Goal: Task Accomplishment & Management: Manage account settings

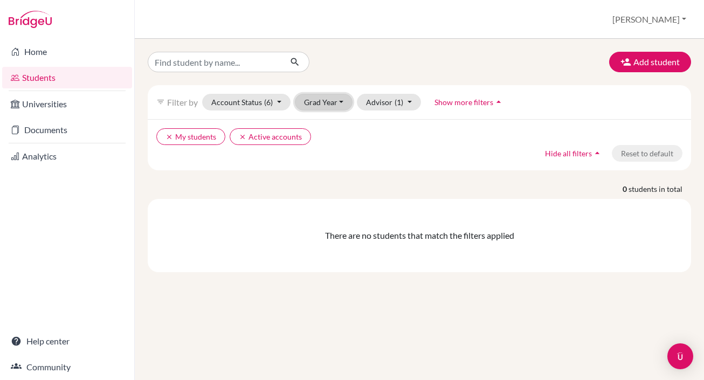
click at [341, 102] on button "Grad Year" at bounding box center [324, 102] width 58 height 17
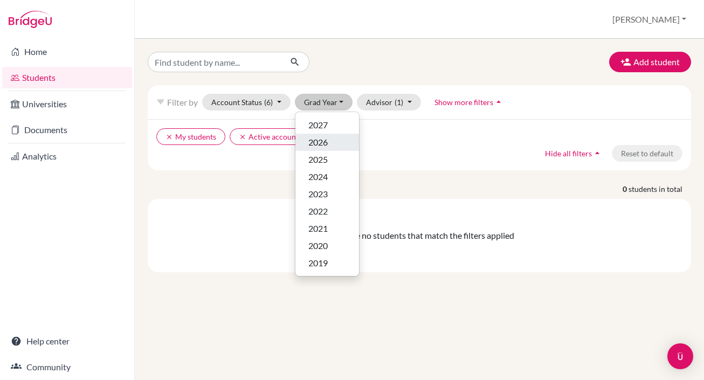
click at [324, 146] on span "2026" at bounding box center [317, 142] width 19 height 13
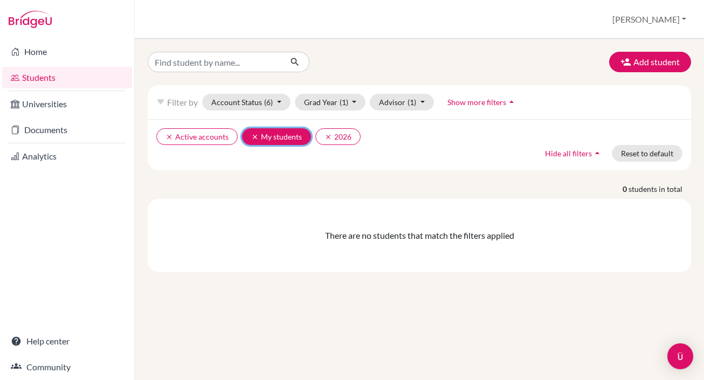
click at [275, 137] on button "clear My students" at bounding box center [276, 136] width 69 height 17
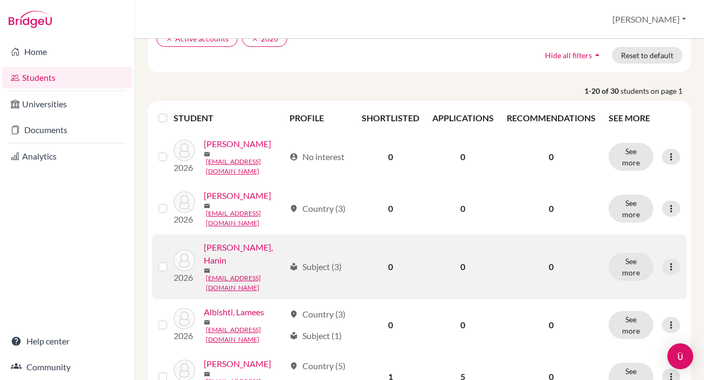
scroll to position [92, 0]
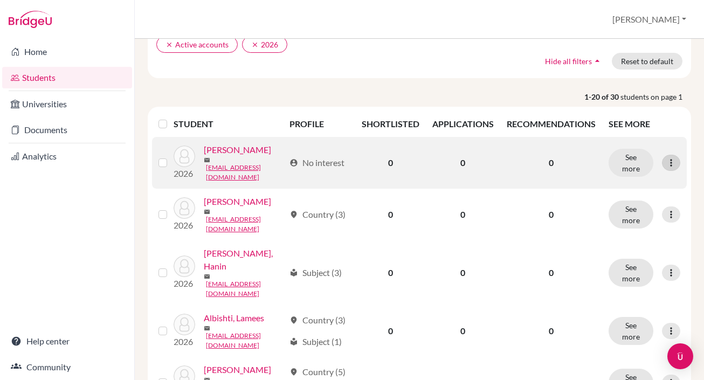
click at [672, 161] on icon at bounding box center [671, 162] width 11 height 11
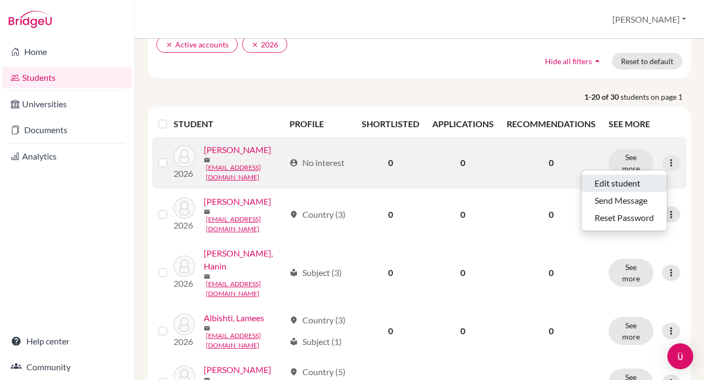
click at [623, 182] on button "Edit student" at bounding box center [624, 183] width 85 height 17
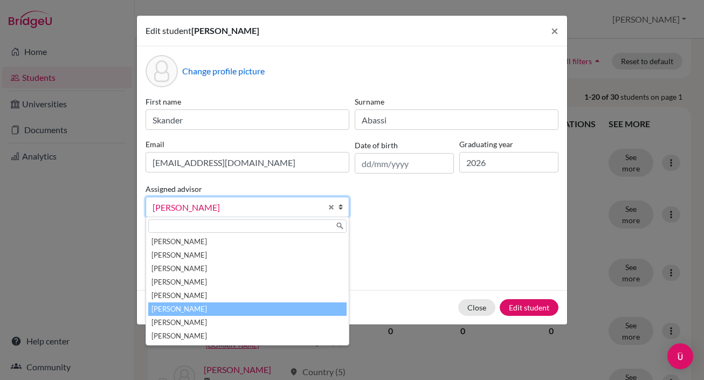
click at [344, 212] on b at bounding box center [343, 206] width 11 height 19
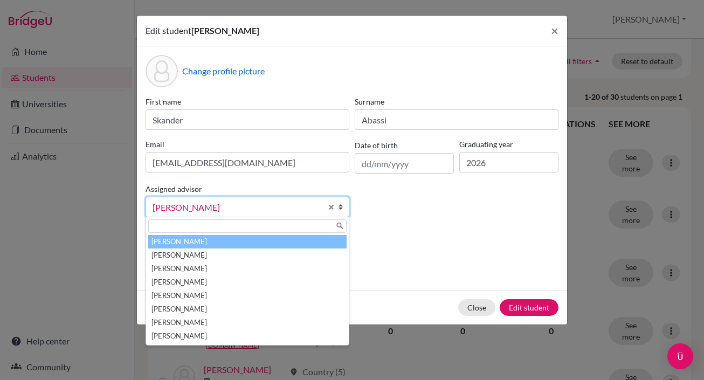
click at [300, 238] on li "[PERSON_NAME]" at bounding box center [247, 241] width 198 height 13
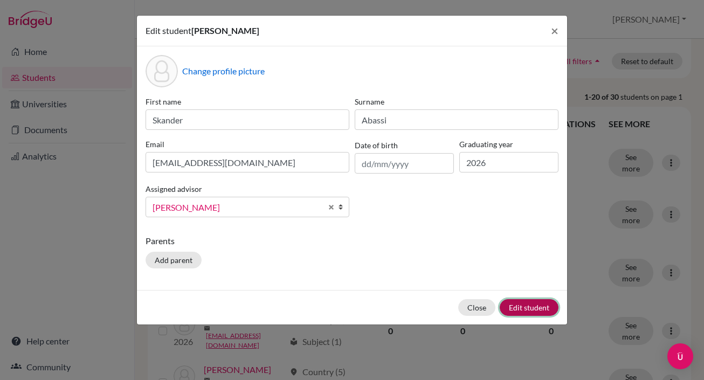
click at [516, 306] on button "Edit student" at bounding box center [529, 307] width 59 height 17
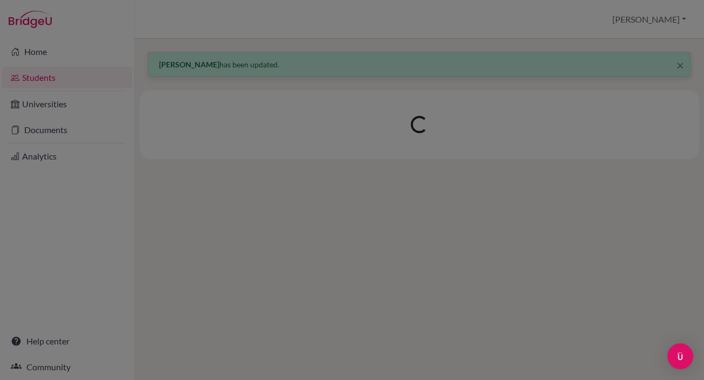
scroll to position [0, 0]
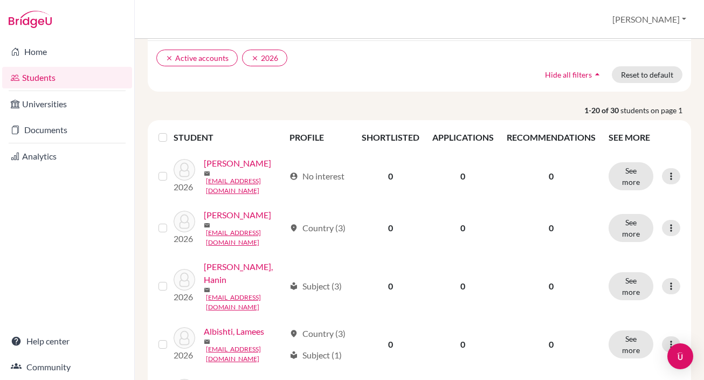
scroll to position [126, 0]
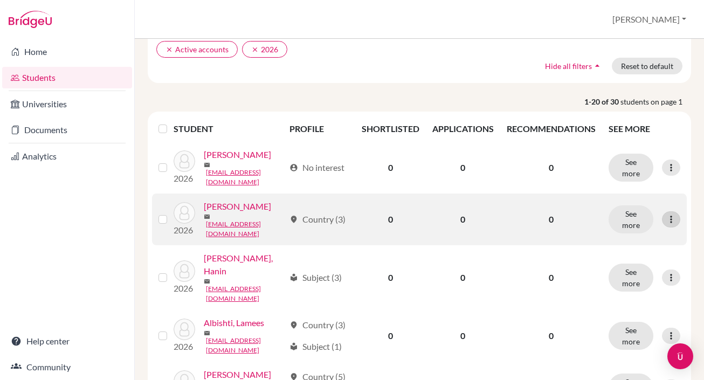
click at [670, 214] on icon at bounding box center [671, 219] width 11 height 11
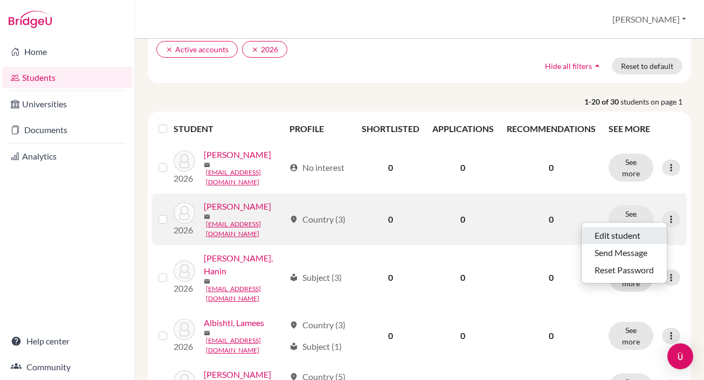
click at [613, 233] on button "Edit student" at bounding box center [624, 235] width 85 height 17
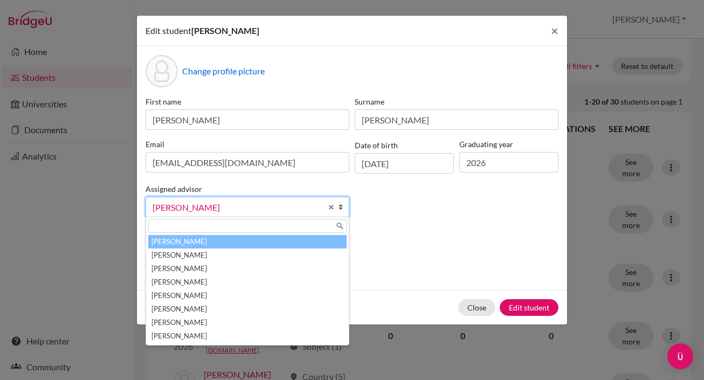
click at [203, 243] on li "[PERSON_NAME]" at bounding box center [247, 241] width 198 height 13
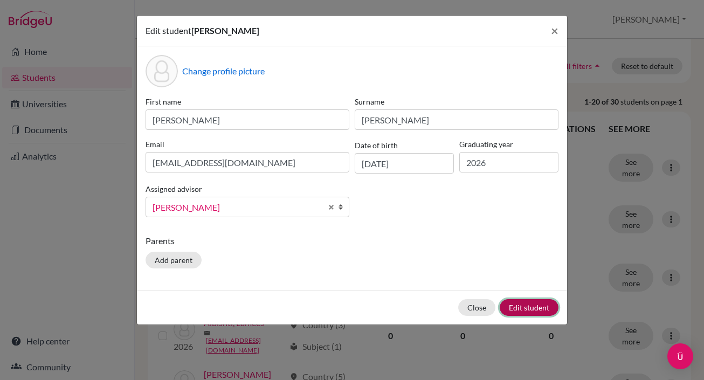
click at [548, 305] on button "Edit student" at bounding box center [529, 307] width 59 height 17
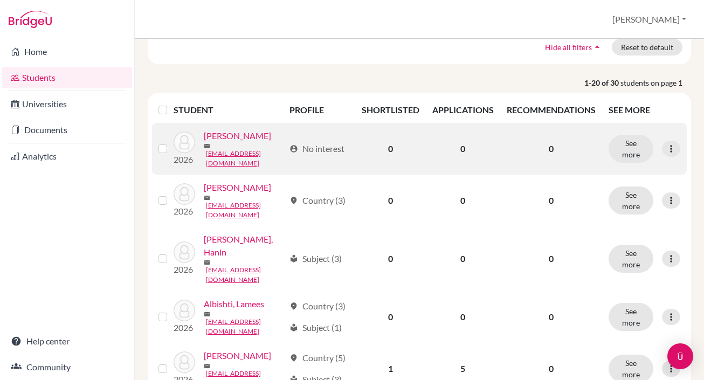
scroll to position [147, 0]
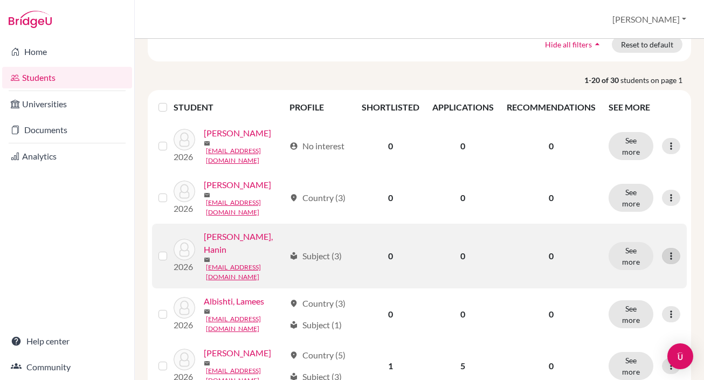
click at [672, 251] on icon at bounding box center [671, 256] width 11 height 11
click at [629, 263] on button "Edit student" at bounding box center [624, 261] width 85 height 17
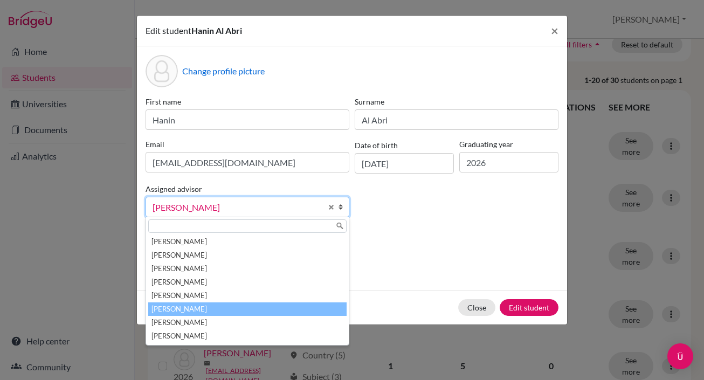
click at [340, 206] on b at bounding box center [343, 206] width 11 height 19
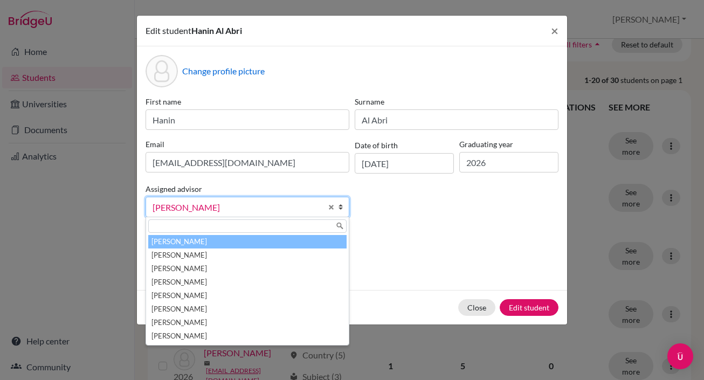
click at [195, 243] on li "[PERSON_NAME]" at bounding box center [247, 241] width 198 height 13
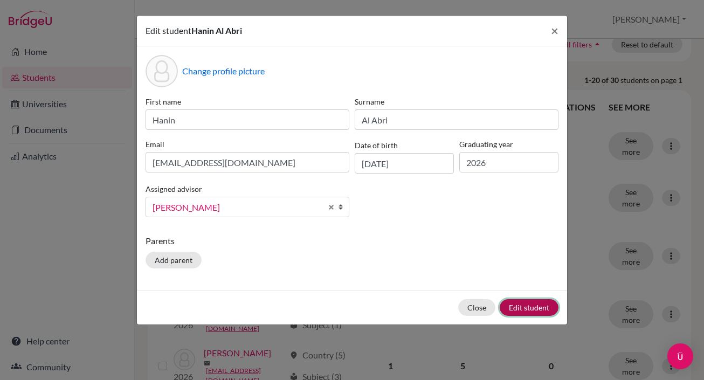
click at [535, 305] on button "Edit student" at bounding box center [529, 307] width 59 height 17
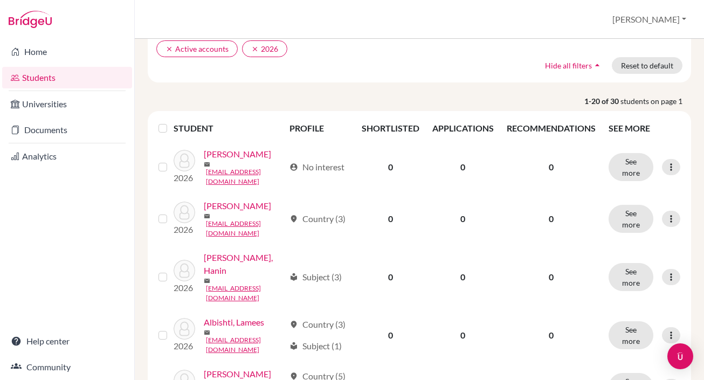
scroll to position [134, 0]
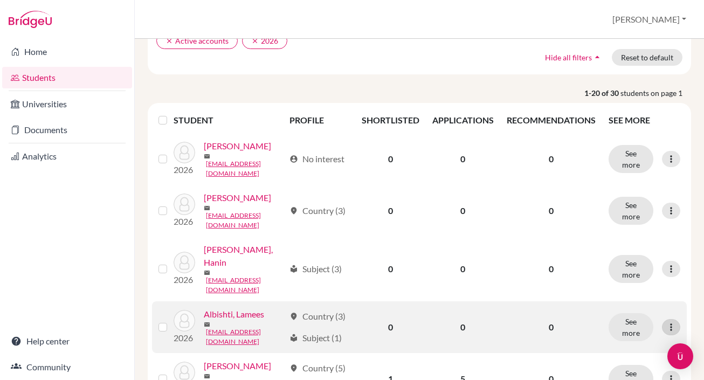
click at [669, 322] on icon at bounding box center [671, 327] width 11 height 11
click at [629, 319] on button "Edit student" at bounding box center [624, 321] width 85 height 17
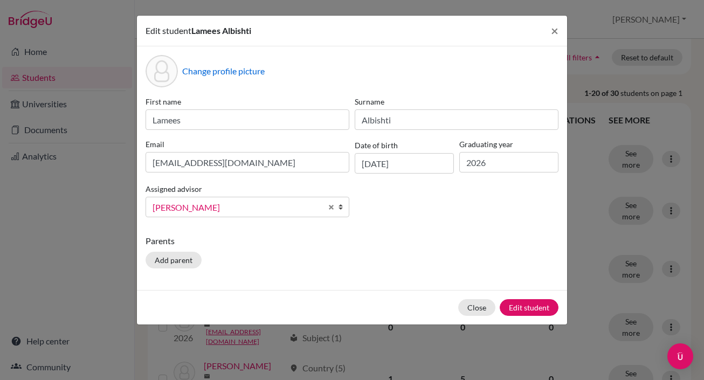
click at [343, 208] on b at bounding box center [343, 206] width 11 height 19
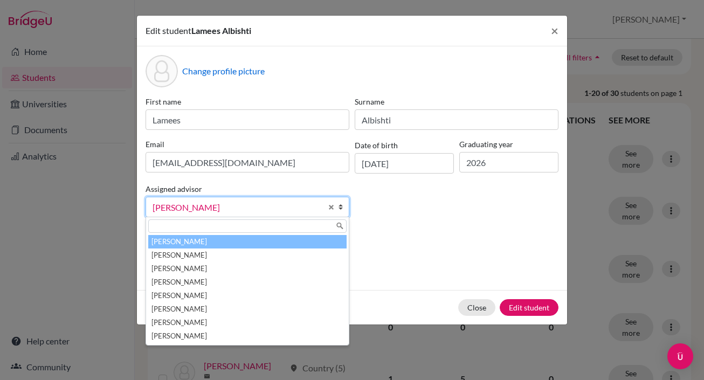
click at [283, 241] on li "[PERSON_NAME]" at bounding box center [247, 241] width 198 height 13
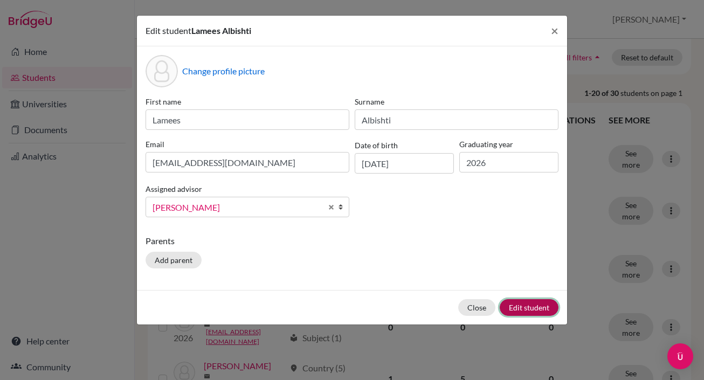
click at [532, 312] on button "Edit student" at bounding box center [529, 307] width 59 height 17
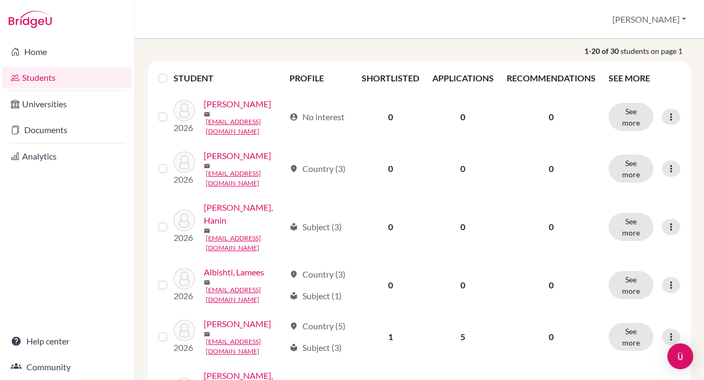
scroll to position [186, 0]
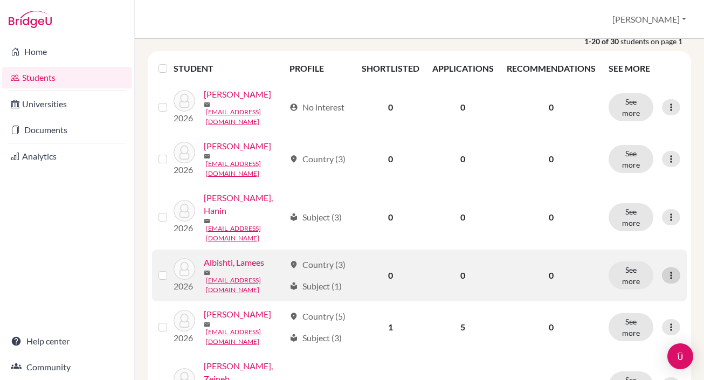
click at [672, 270] on icon at bounding box center [671, 275] width 11 height 11
click at [627, 270] on button "Edit student" at bounding box center [624, 270] width 85 height 17
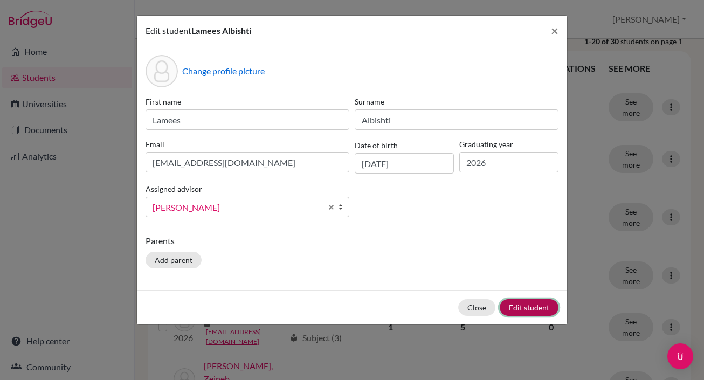
click at [513, 312] on button "Edit student" at bounding box center [529, 307] width 59 height 17
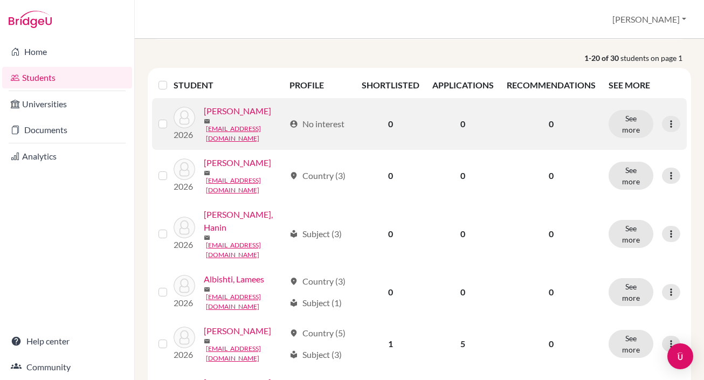
scroll to position [170, 0]
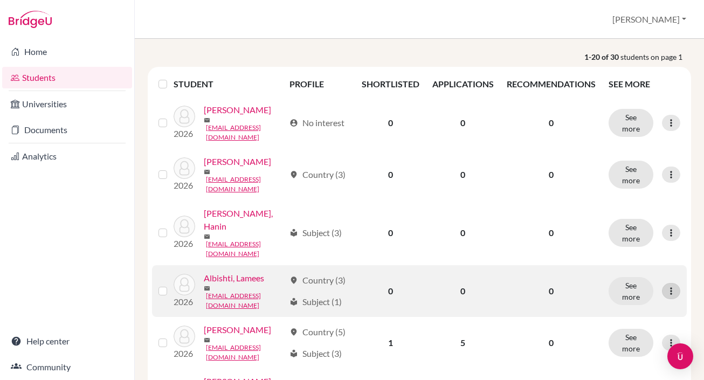
click at [671, 286] on icon at bounding box center [671, 291] width 11 height 11
click at [633, 284] on button "Edit student" at bounding box center [624, 285] width 85 height 17
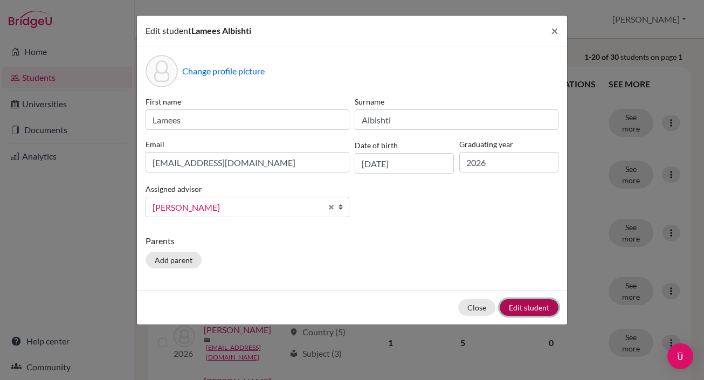
click at [533, 308] on button "Edit student" at bounding box center [529, 307] width 59 height 17
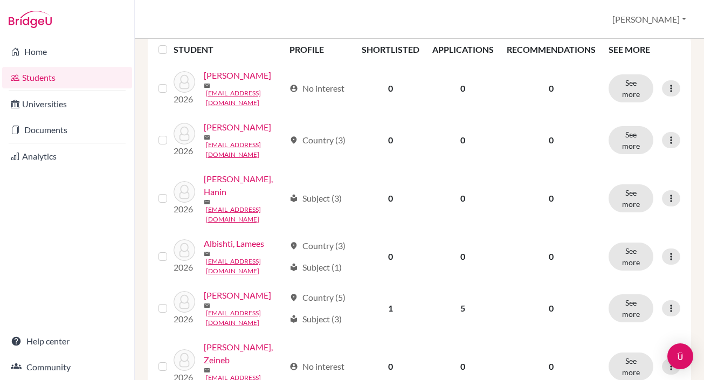
scroll to position [214, 0]
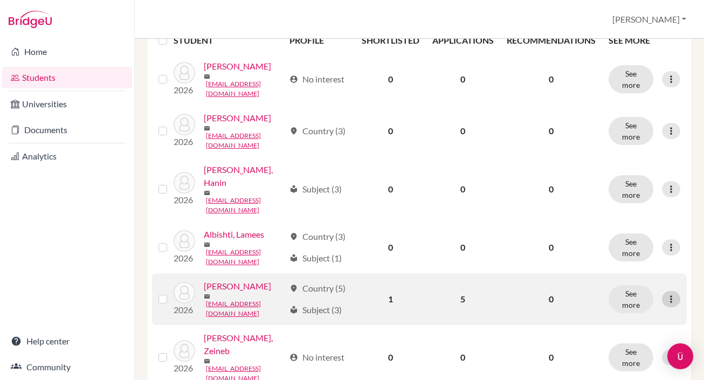
click at [674, 294] on icon at bounding box center [671, 299] width 11 height 11
click at [631, 287] on button "Edit student" at bounding box center [624, 289] width 85 height 17
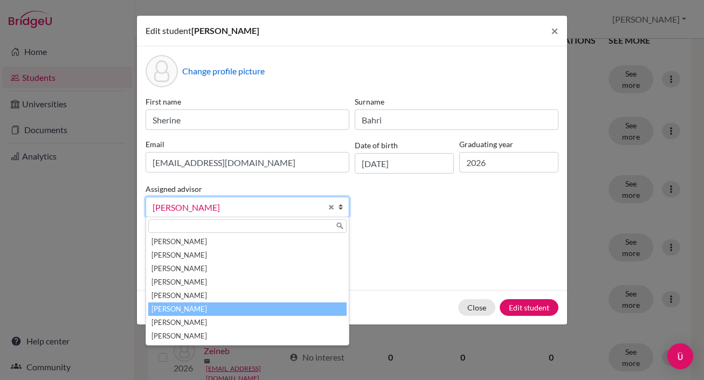
click at [340, 211] on b at bounding box center [343, 206] width 11 height 19
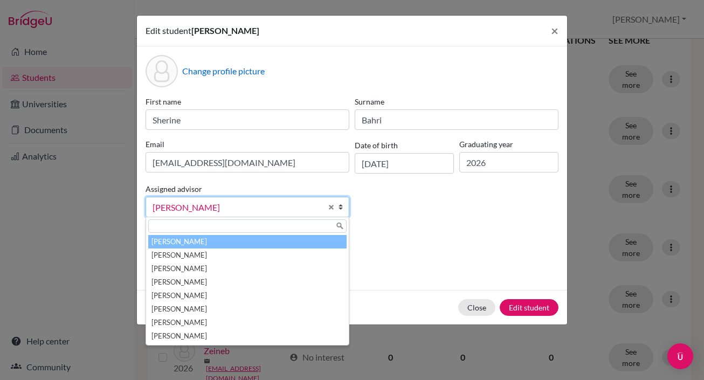
click at [297, 240] on li "[PERSON_NAME]" at bounding box center [247, 241] width 198 height 13
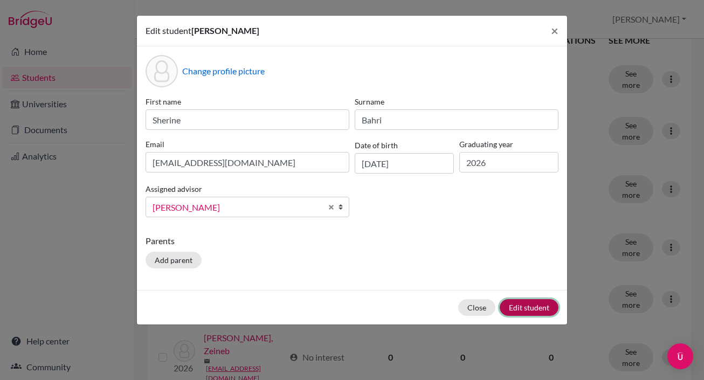
click at [519, 304] on button "Edit student" at bounding box center [529, 307] width 59 height 17
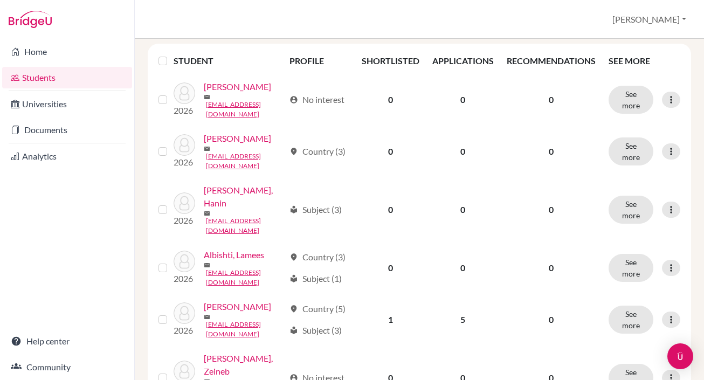
scroll to position [204, 0]
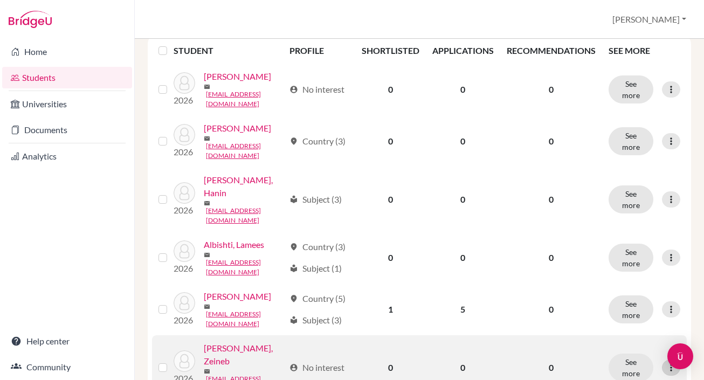
click at [670, 362] on icon at bounding box center [671, 367] width 11 height 11
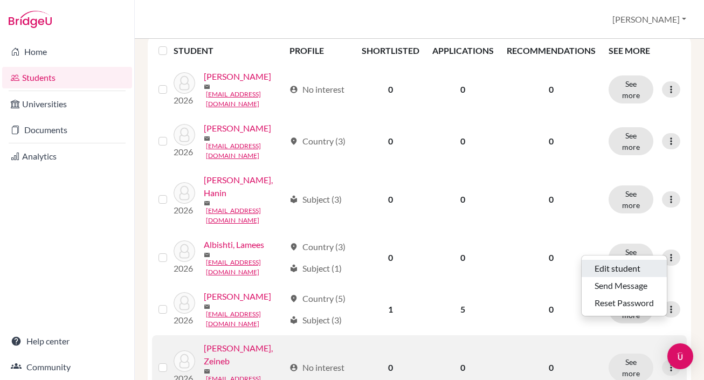
click at [606, 269] on button "Edit student" at bounding box center [624, 268] width 85 height 17
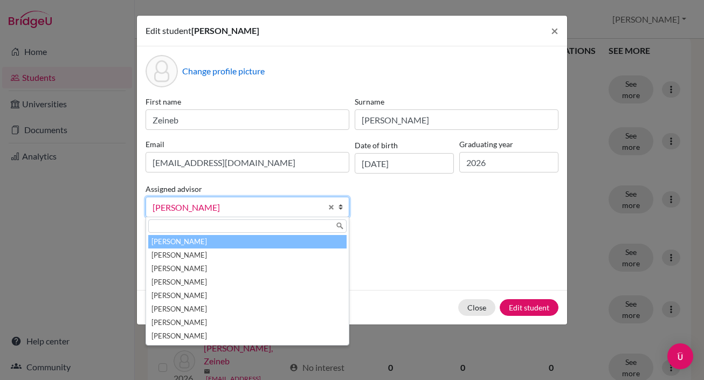
click at [268, 242] on li "[PERSON_NAME]" at bounding box center [247, 241] width 198 height 13
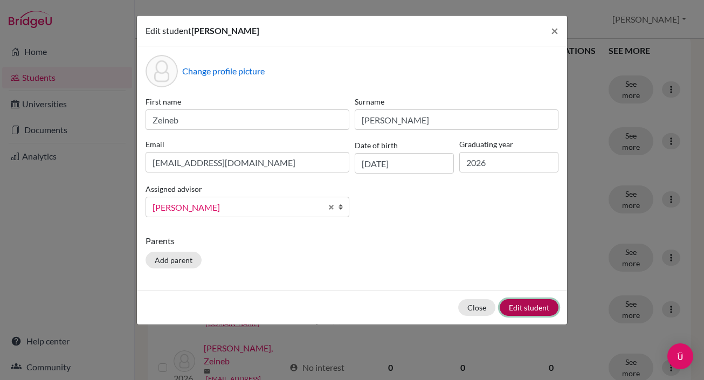
click at [527, 305] on button "Edit student" at bounding box center [529, 307] width 59 height 17
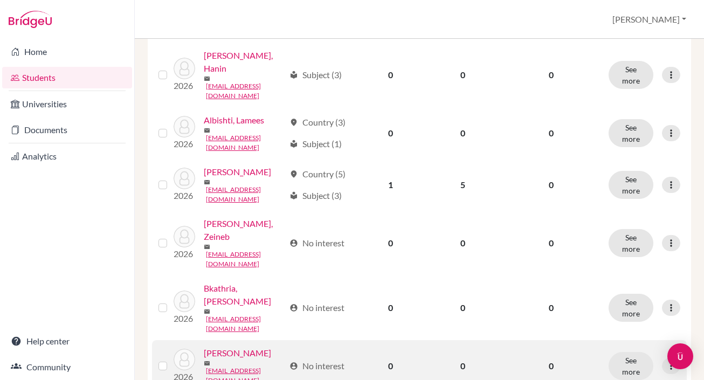
scroll to position [337, 0]
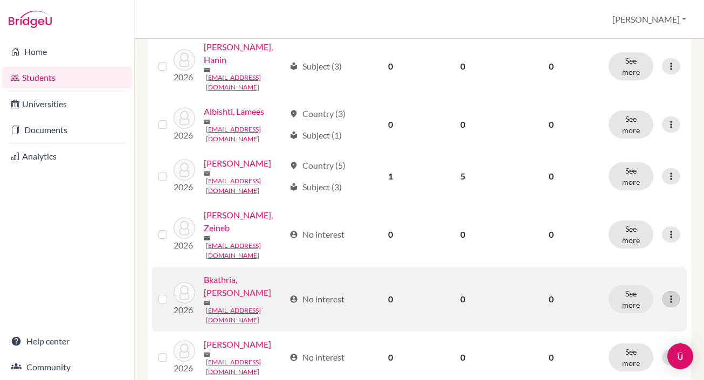
click at [670, 294] on icon at bounding box center [671, 299] width 11 height 11
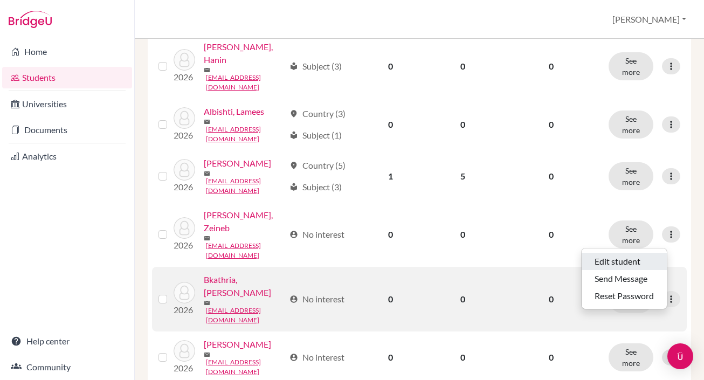
click at [627, 265] on button "Edit student" at bounding box center [624, 261] width 85 height 17
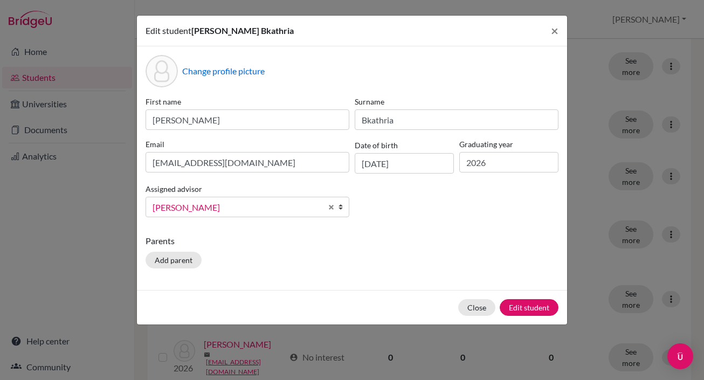
click at [342, 205] on b at bounding box center [343, 206] width 11 height 19
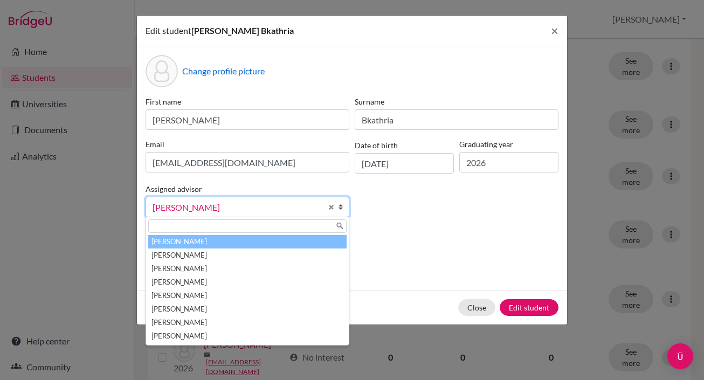
click at [253, 241] on li "[PERSON_NAME]" at bounding box center [247, 241] width 198 height 13
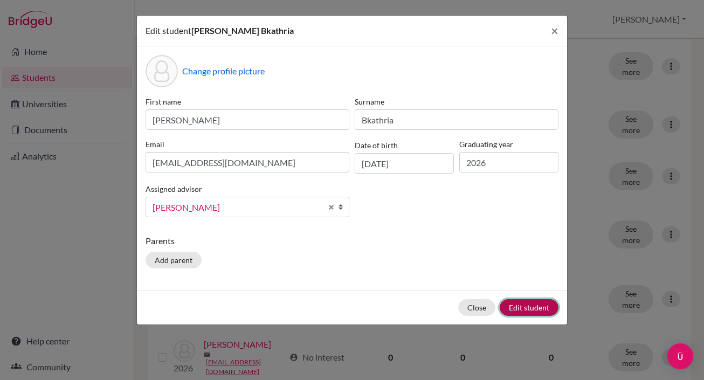
click at [523, 308] on button "Edit student" at bounding box center [529, 307] width 59 height 17
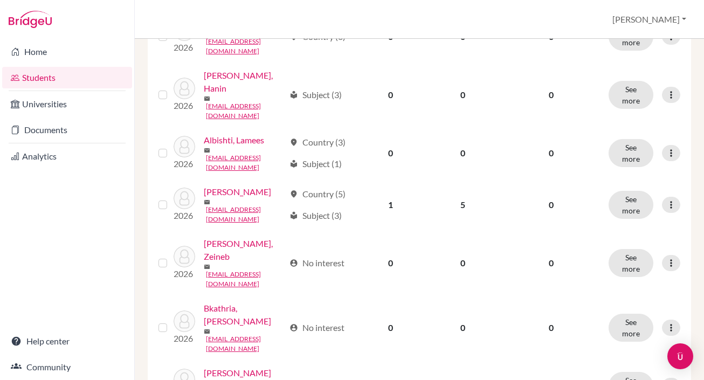
scroll to position [320, 0]
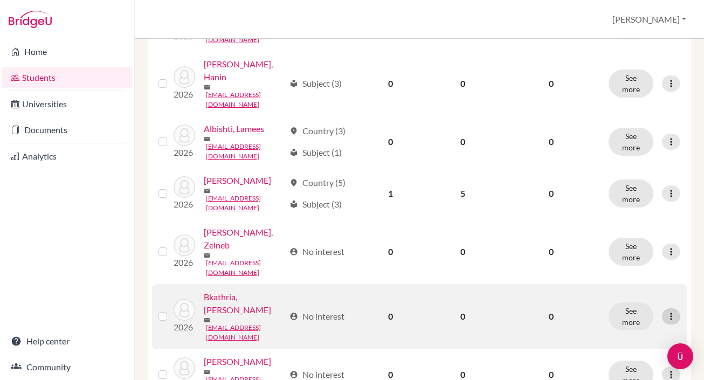
click at [674, 311] on icon at bounding box center [671, 316] width 11 height 11
click at [638, 279] on button "Edit student" at bounding box center [624, 278] width 85 height 17
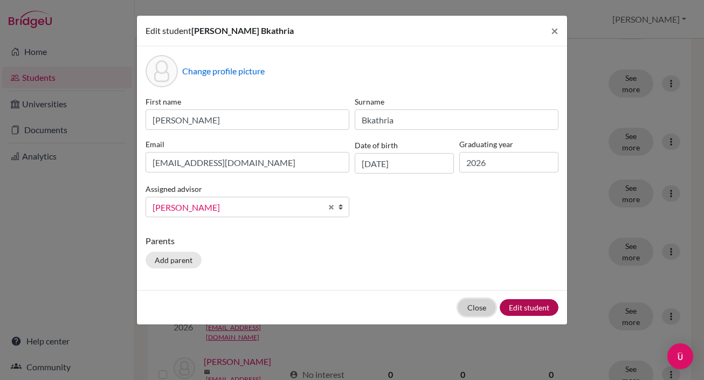
drag, startPoint x: 480, startPoint y: 313, endPoint x: 506, endPoint y: 311, distance: 26.6
click at [480, 313] on button "Close" at bounding box center [476, 307] width 37 height 17
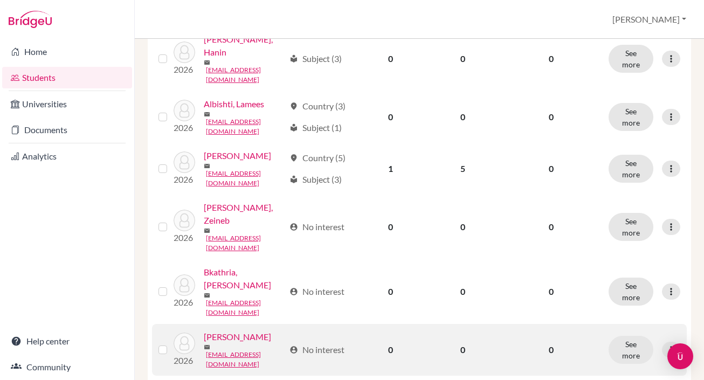
scroll to position [349, 0]
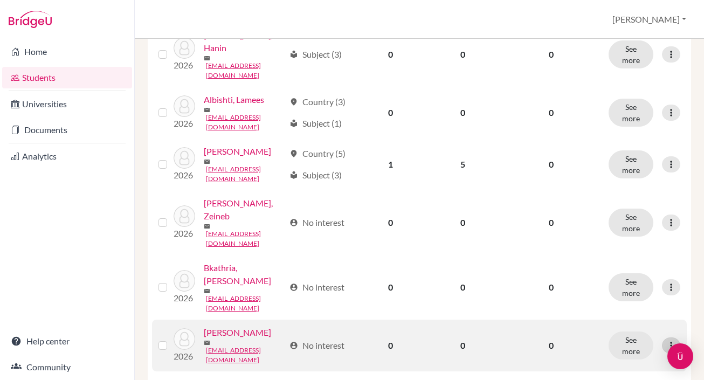
click at [672, 340] on icon at bounding box center [671, 345] width 11 height 11
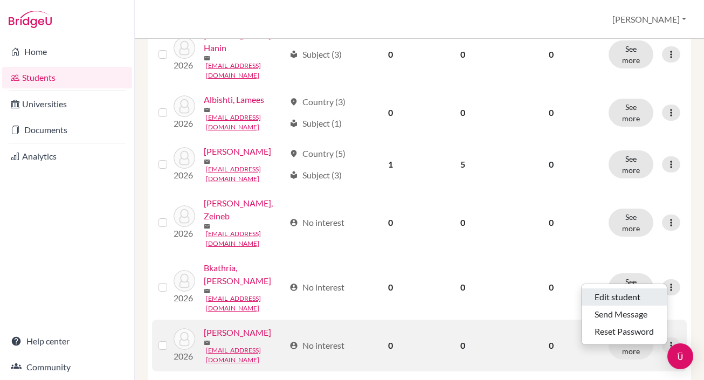
click at [621, 299] on button "Edit student" at bounding box center [624, 296] width 85 height 17
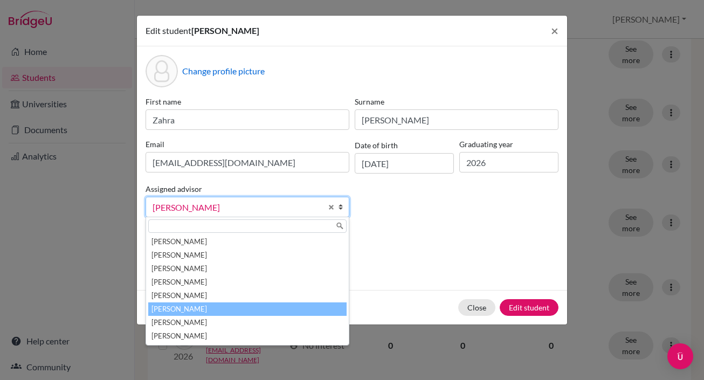
click at [341, 203] on b at bounding box center [343, 206] width 11 height 19
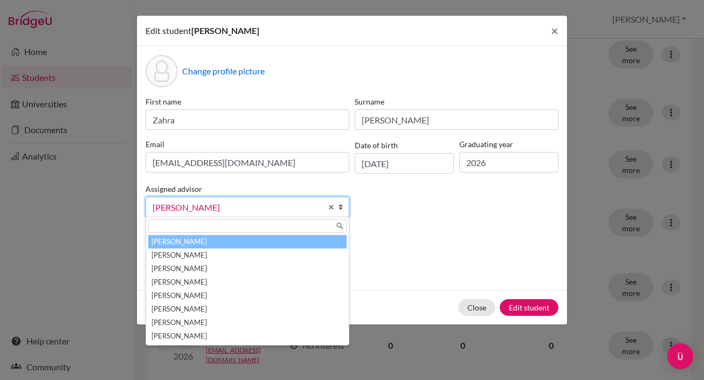
click at [261, 243] on li "[PERSON_NAME]" at bounding box center [247, 241] width 198 height 13
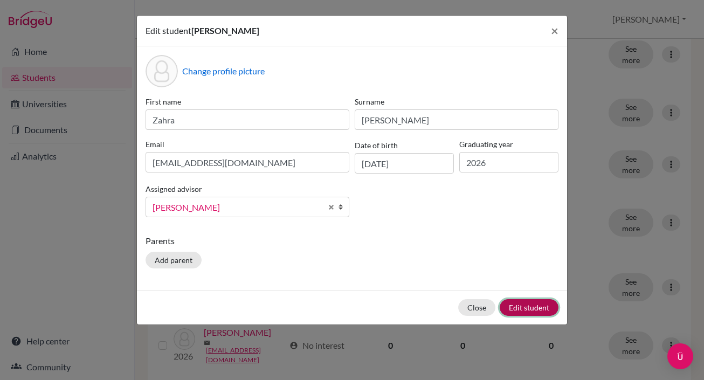
click at [521, 311] on button "Edit student" at bounding box center [529, 307] width 59 height 17
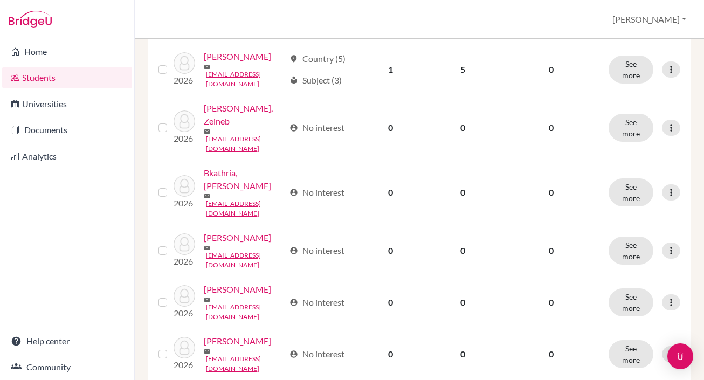
scroll to position [465, 0]
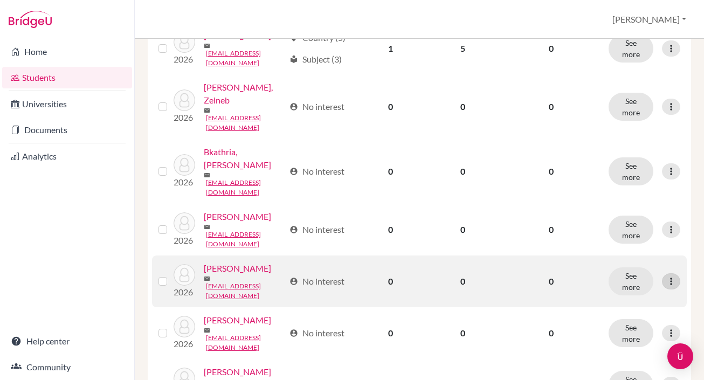
click at [671, 276] on icon at bounding box center [671, 281] width 11 height 11
click at [631, 231] on button "Edit student" at bounding box center [624, 229] width 85 height 17
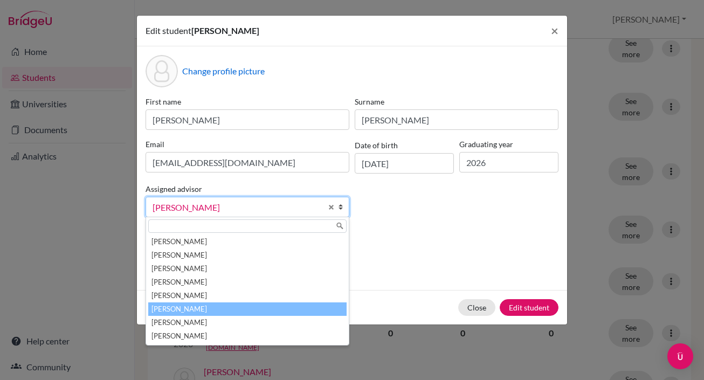
click at [342, 204] on b at bounding box center [343, 206] width 11 height 19
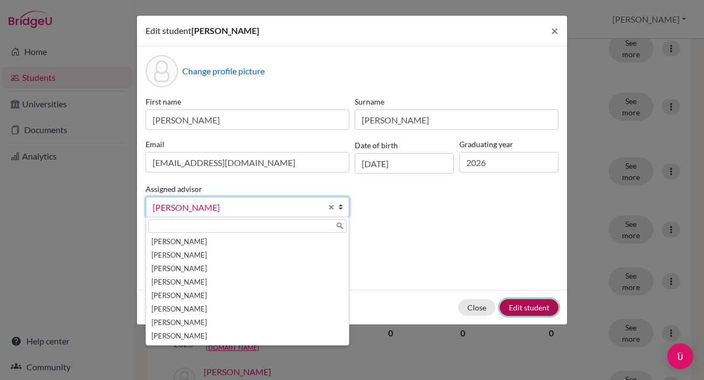
click at [515, 309] on button "Edit student" at bounding box center [529, 307] width 59 height 17
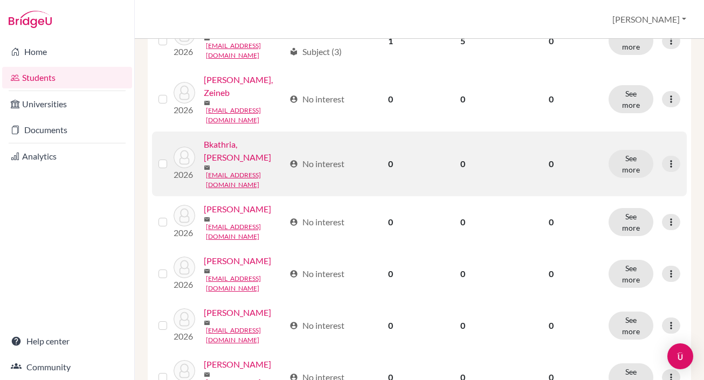
scroll to position [483, 0]
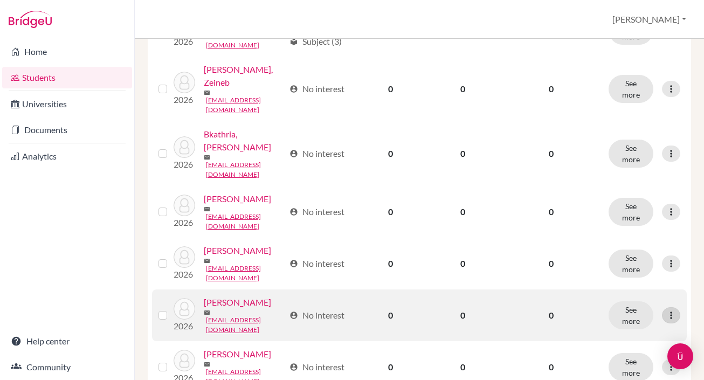
click at [670, 310] on icon at bounding box center [671, 315] width 11 height 11
click at [636, 257] on button "Edit student" at bounding box center [624, 259] width 85 height 17
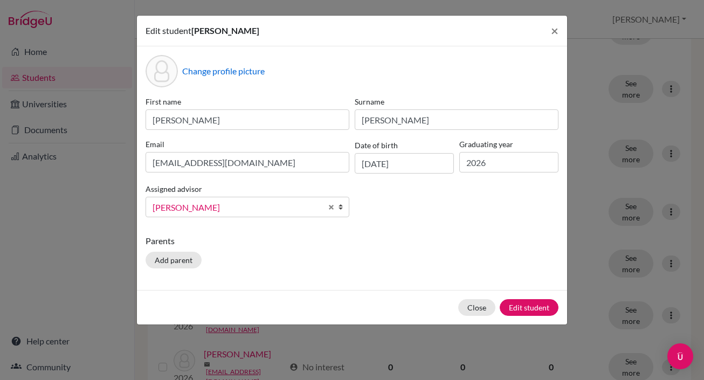
click at [342, 205] on b at bounding box center [343, 206] width 11 height 19
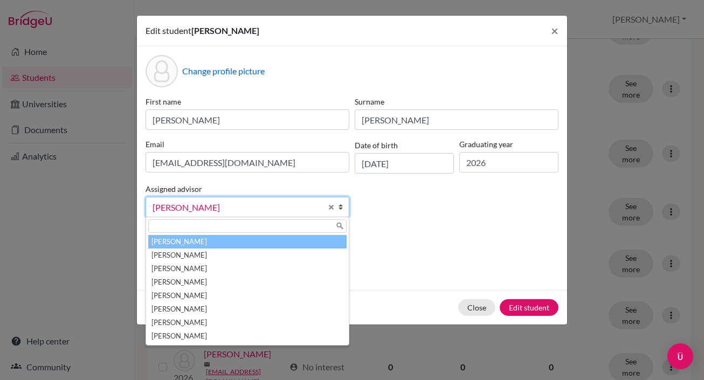
click at [290, 242] on li "[PERSON_NAME]" at bounding box center [247, 241] width 198 height 13
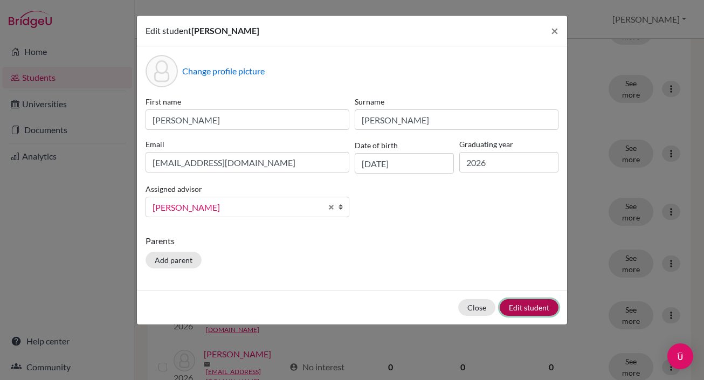
click at [542, 309] on button "Edit student" at bounding box center [529, 307] width 59 height 17
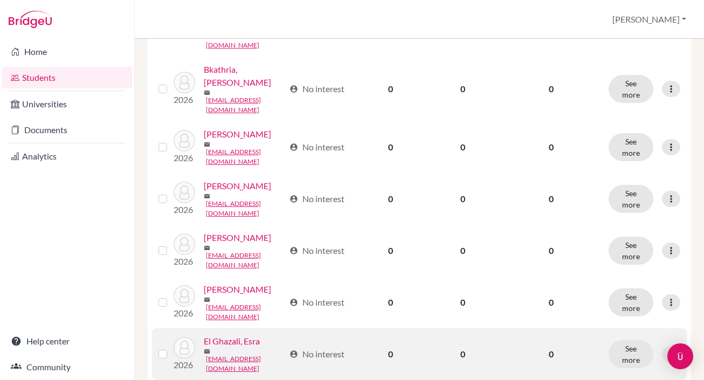
scroll to position [551, 0]
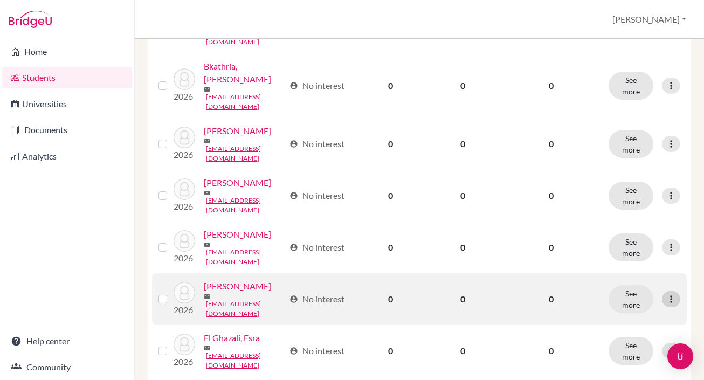
click at [671, 294] on icon at bounding box center [671, 299] width 11 height 11
click at [619, 236] on button "Edit student" at bounding box center [624, 238] width 85 height 17
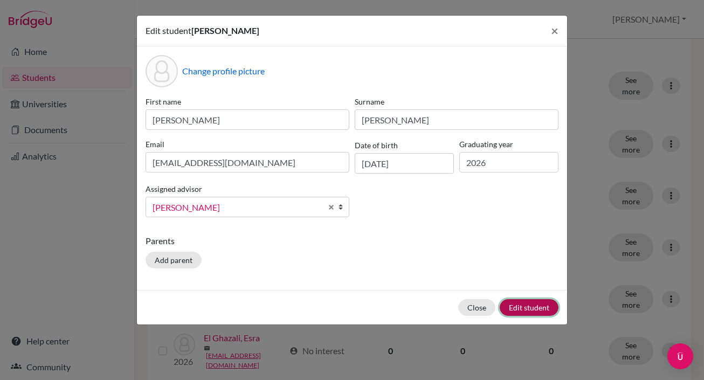
click at [524, 310] on button "Edit student" at bounding box center [529, 307] width 59 height 17
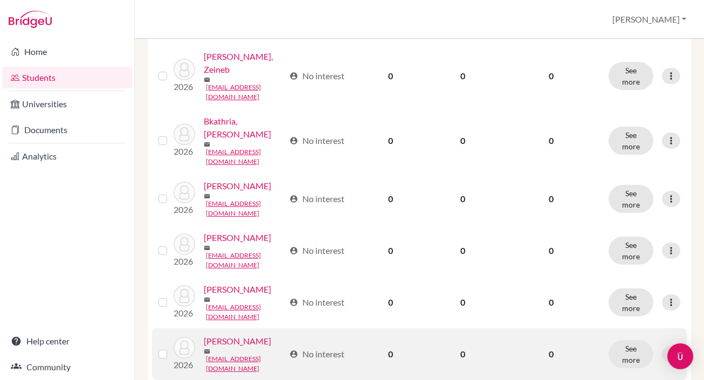
scroll to position [496, 0]
click at [671, 348] on icon at bounding box center [671, 353] width 11 height 11
click at [631, 288] on button "Edit student" at bounding box center [624, 293] width 85 height 17
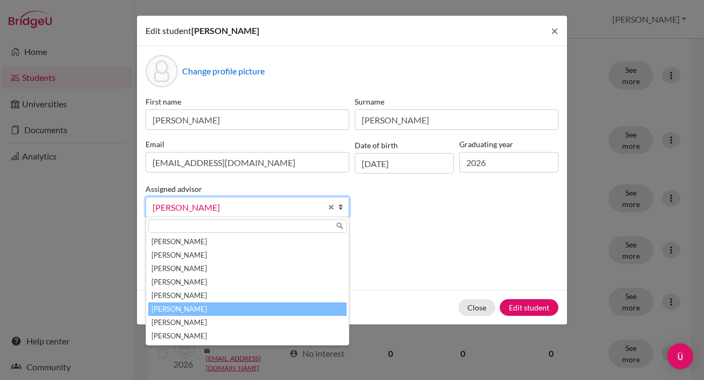
click at [340, 205] on b at bounding box center [343, 206] width 11 height 19
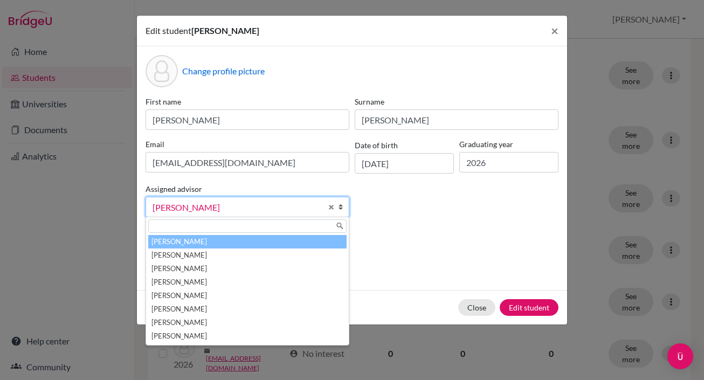
click at [287, 240] on li "[PERSON_NAME]" at bounding box center [247, 241] width 198 height 13
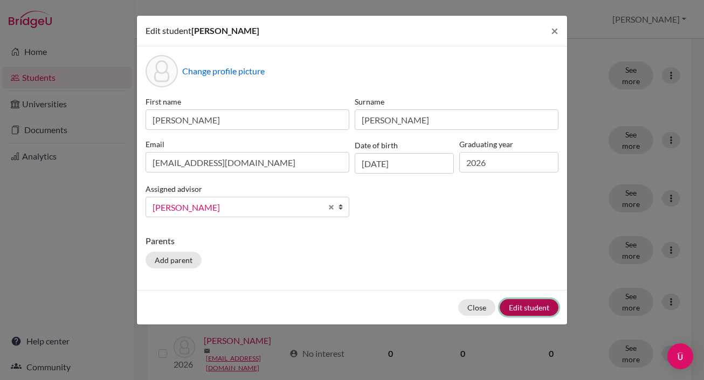
click at [525, 312] on button "Edit student" at bounding box center [529, 307] width 59 height 17
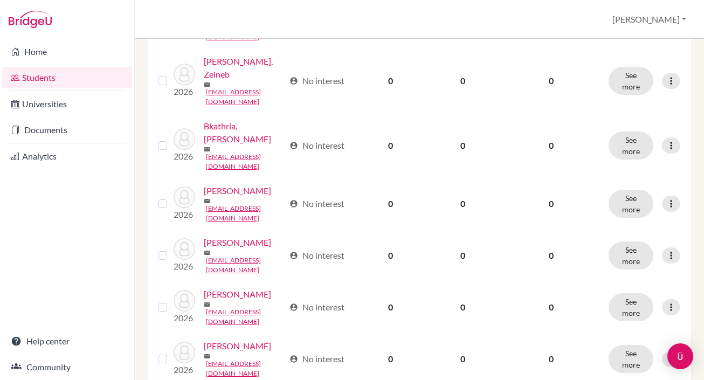
scroll to position [501, 0]
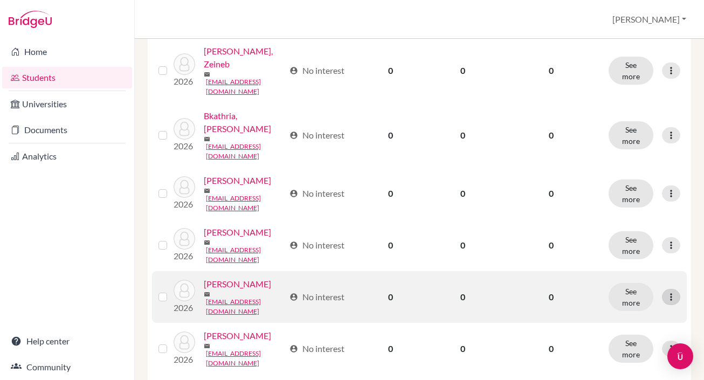
click at [671, 292] on icon at bounding box center [671, 297] width 11 height 11
click at [641, 235] on button "Edit student" at bounding box center [624, 240] width 85 height 17
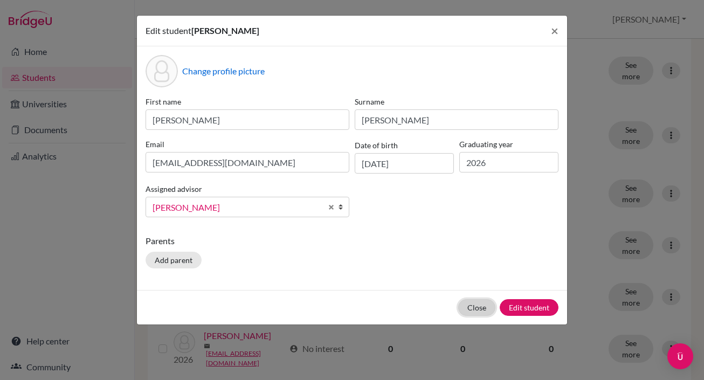
click at [469, 307] on button "Close" at bounding box center [476, 307] width 37 height 17
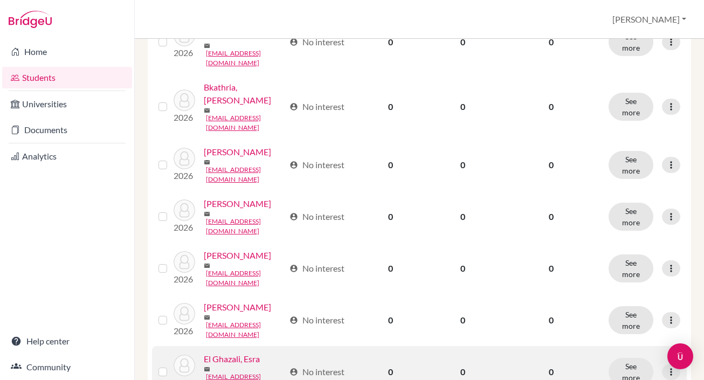
scroll to position [531, 0]
click at [671, 366] on icon at bounding box center [671, 371] width 11 height 11
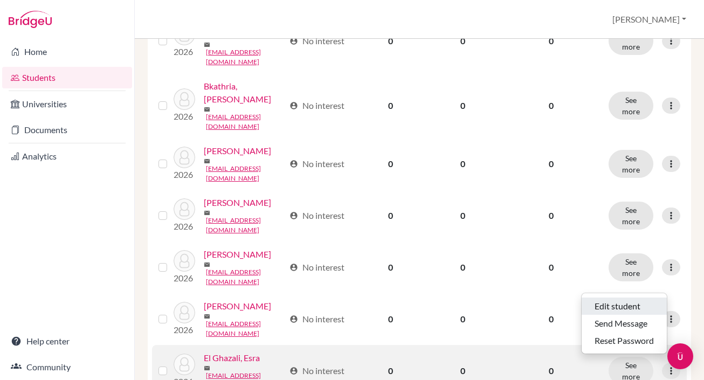
click at [637, 302] on button "Edit student" at bounding box center [624, 306] width 85 height 17
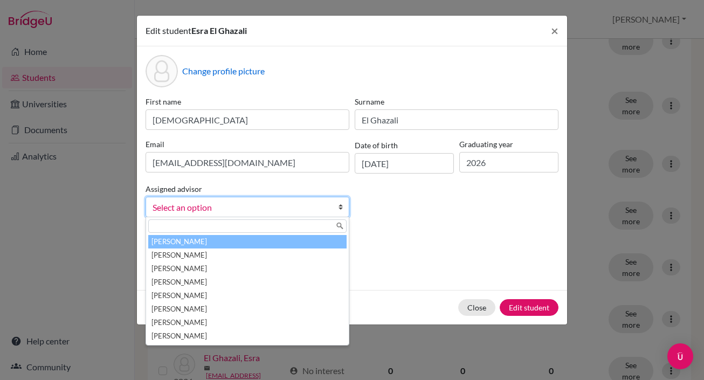
click at [345, 204] on b at bounding box center [343, 206] width 11 height 19
click at [207, 243] on li "[PERSON_NAME]" at bounding box center [247, 241] width 198 height 13
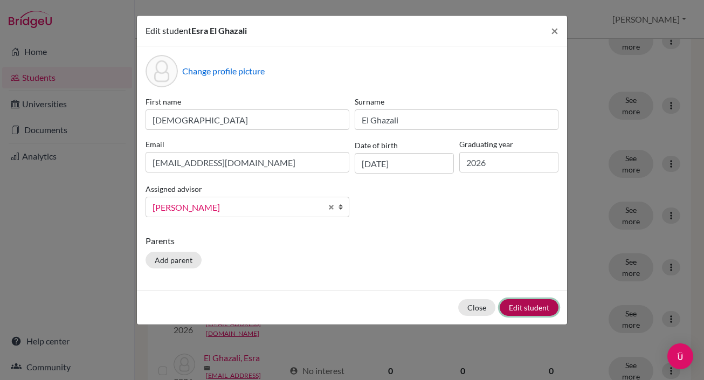
click at [535, 307] on button "Edit student" at bounding box center [529, 307] width 59 height 17
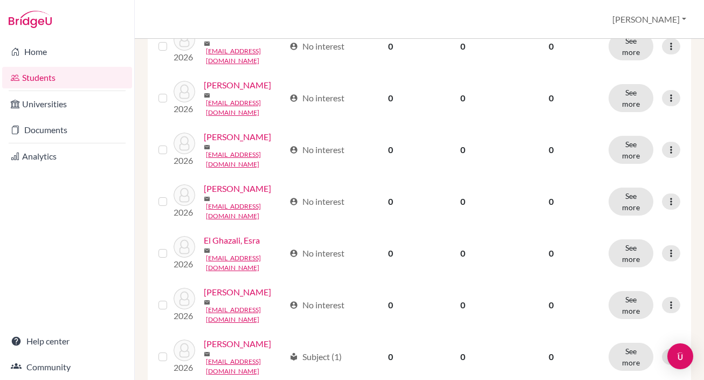
scroll to position [663, 0]
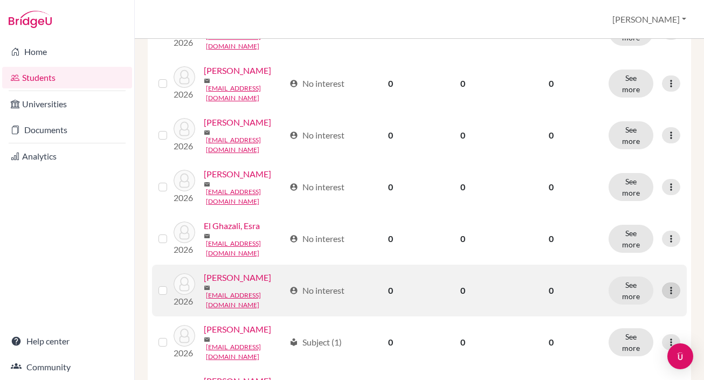
click at [668, 285] on icon at bounding box center [671, 290] width 11 height 11
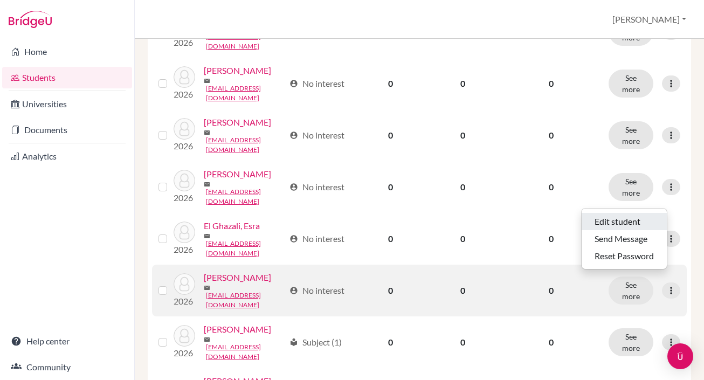
click at [629, 224] on button "Edit student" at bounding box center [624, 221] width 85 height 17
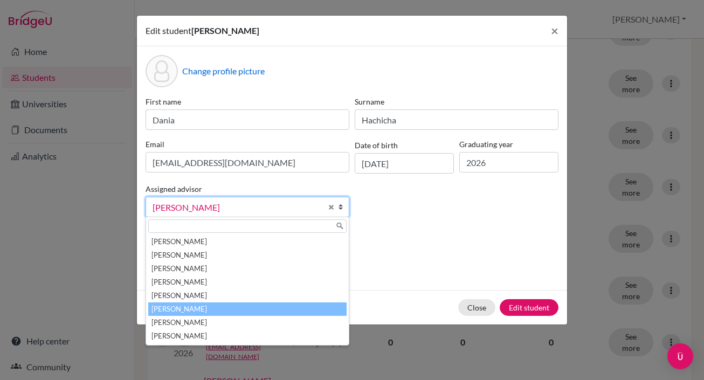
click at [339, 207] on b at bounding box center [343, 206] width 11 height 19
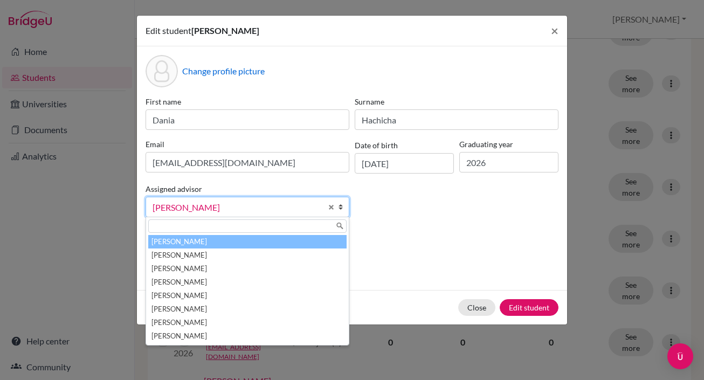
click at [304, 243] on li "[PERSON_NAME]" at bounding box center [247, 241] width 198 height 13
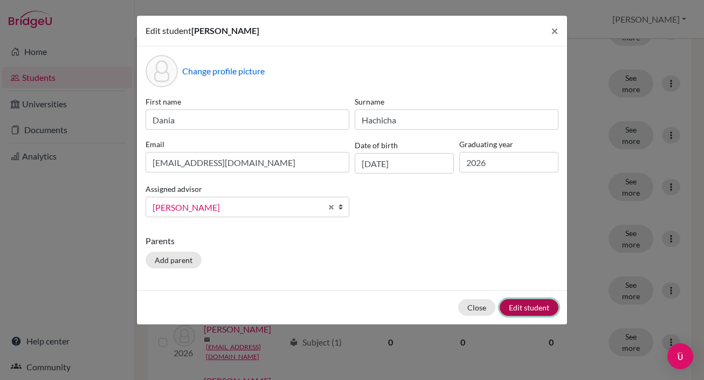
click at [519, 301] on button "Edit student" at bounding box center [529, 307] width 59 height 17
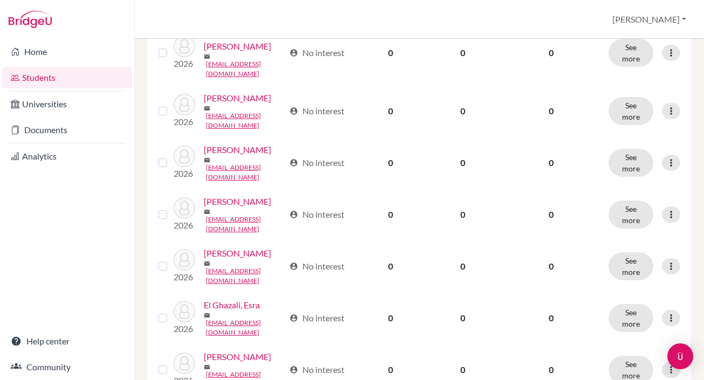
scroll to position [589, 0]
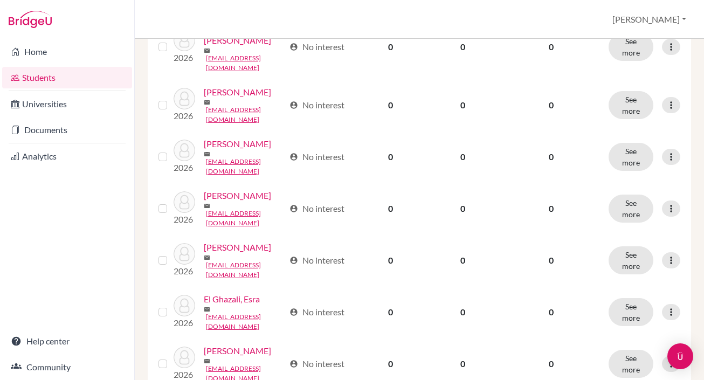
click at [596, 268] on button "Edit student" at bounding box center [624, 263] width 85 height 17
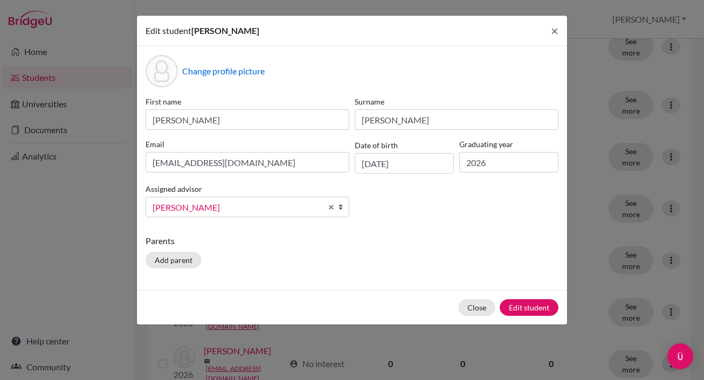
click at [343, 207] on b at bounding box center [343, 206] width 11 height 19
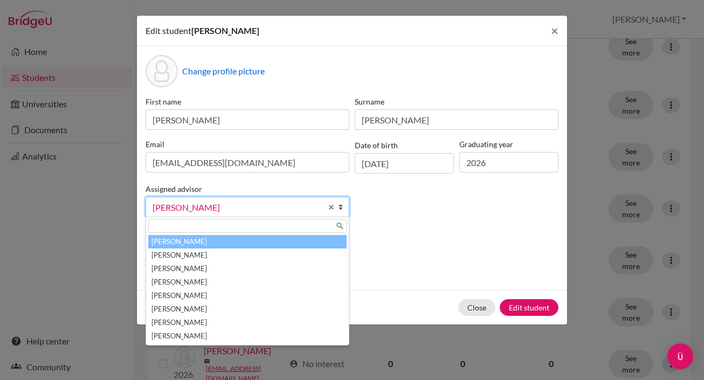
click at [304, 240] on li "[PERSON_NAME]" at bounding box center [247, 241] width 198 height 13
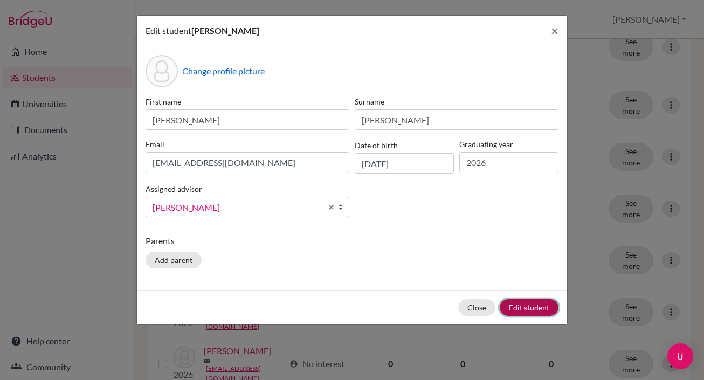
click at [541, 310] on button "Edit student" at bounding box center [529, 307] width 59 height 17
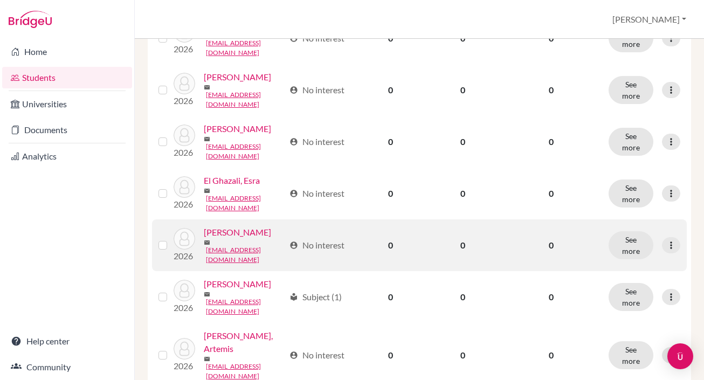
scroll to position [712, 0]
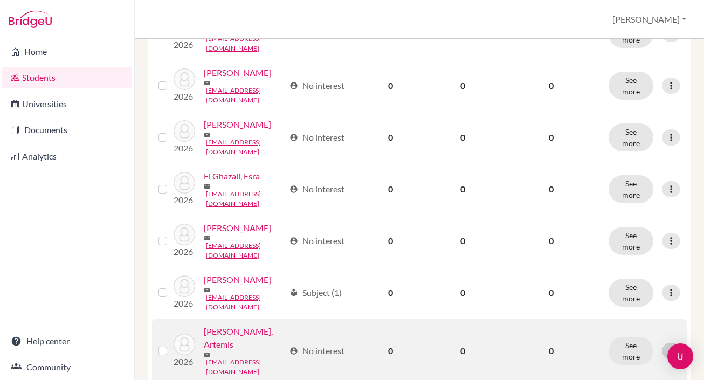
click at [672, 346] on icon at bounding box center [671, 351] width 11 height 11
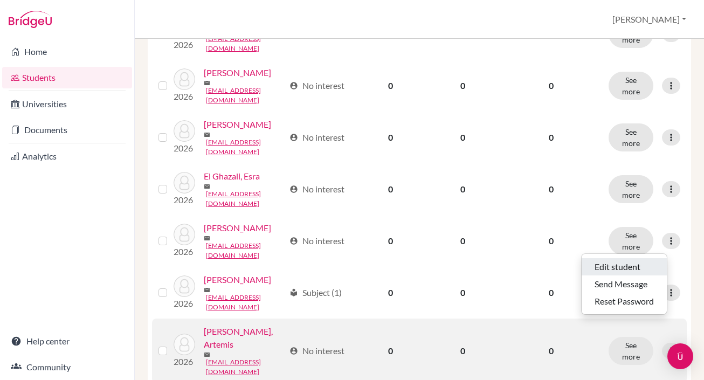
click at [641, 269] on button "Edit student" at bounding box center [624, 266] width 85 height 17
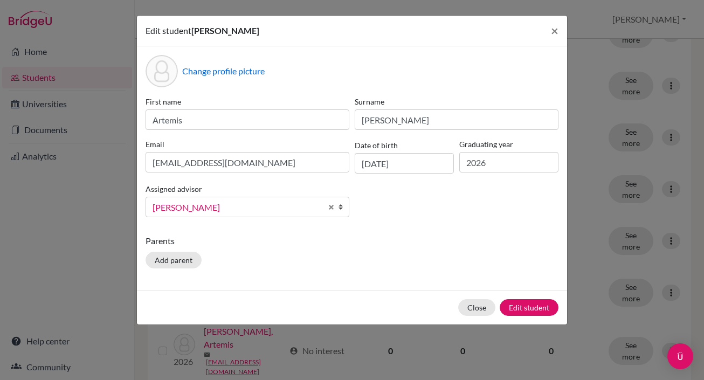
click at [342, 204] on b at bounding box center [343, 206] width 11 height 19
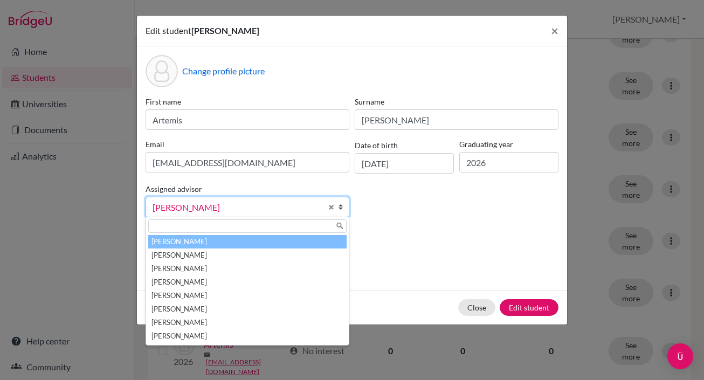
click at [299, 240] on li "[PERSON_NAME]" at bounding box center [247, 241] width 198 height 13
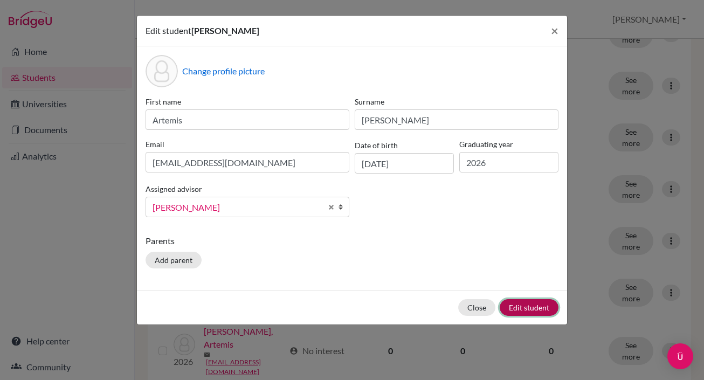
click at [516, 309] on button "Edit student" at bounding box center [529, 307] width 59 height 17
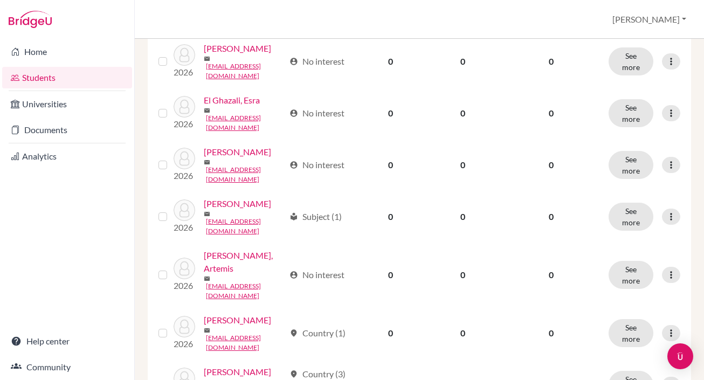
scroll to position [793, 0]
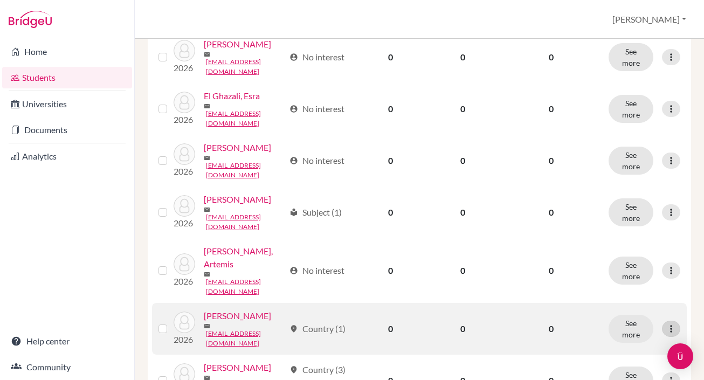
click at [673, 324] on icon at bounding box center [671, 329] width 11 height 11
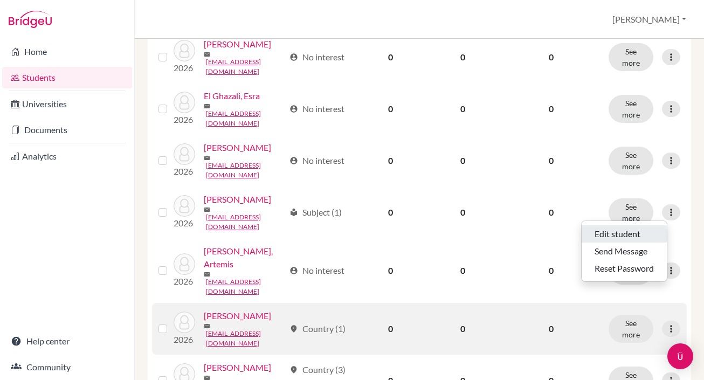
click at [636, 234] on button "Edit student" at bounding box center [624, 233] width 85 height 17
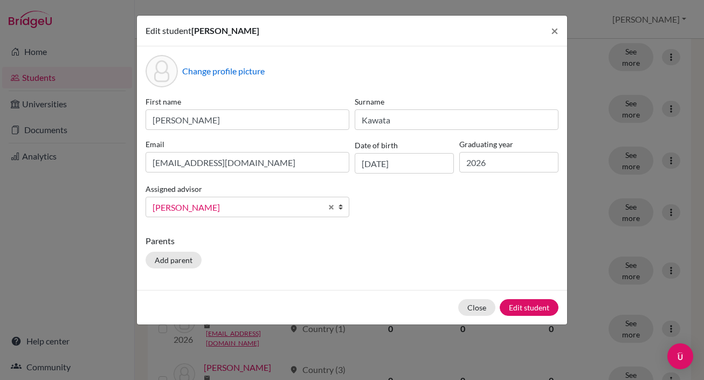
click at [343, 205] on b at bounding box center [343, 206] width 11 height 19
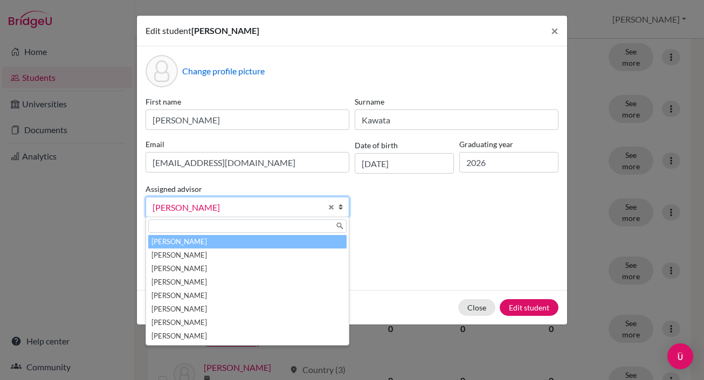
click at [248, 240] on li "[PERSON_NAME]" at bounding box center [247, 241] width 198 height 13
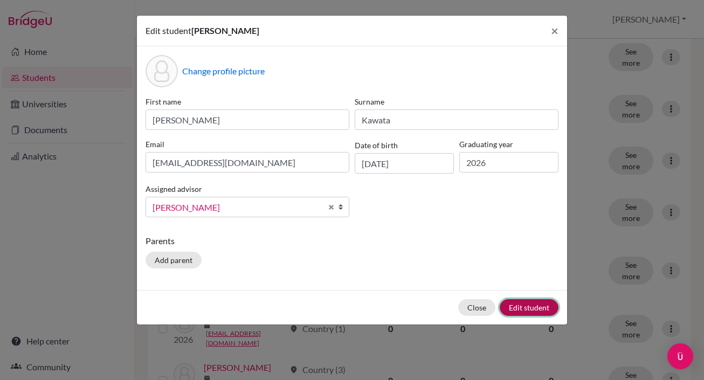
click at [525, 310] on button "Edit student" at bounding box center [529, 307] width 59 height 17
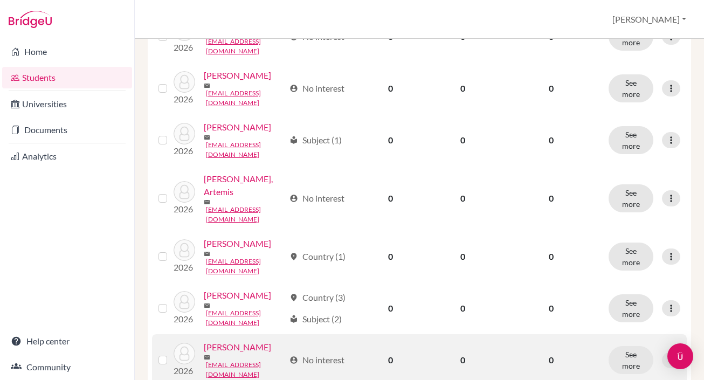
scroll to position [876, 0]
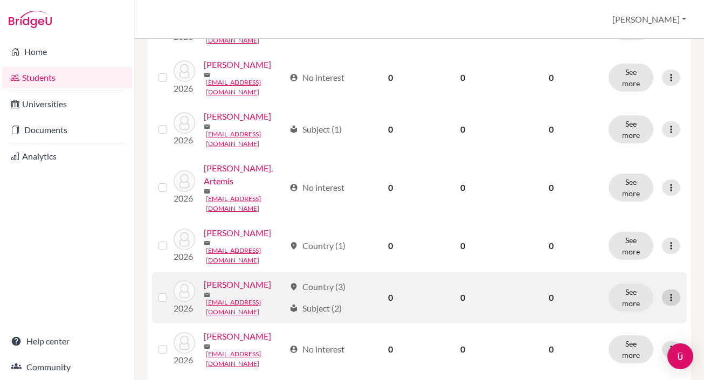
click at [673, 292] on icon at bounding box center [671, 297] width 11 height 11
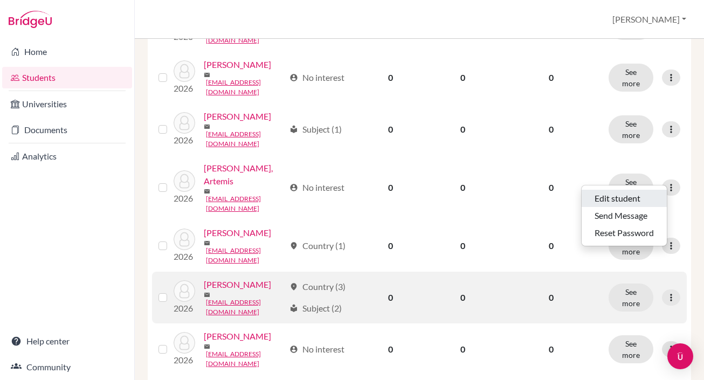
click at [598, 204] on button "Edit student" at bounding box center [624, 198] width 85 height 17
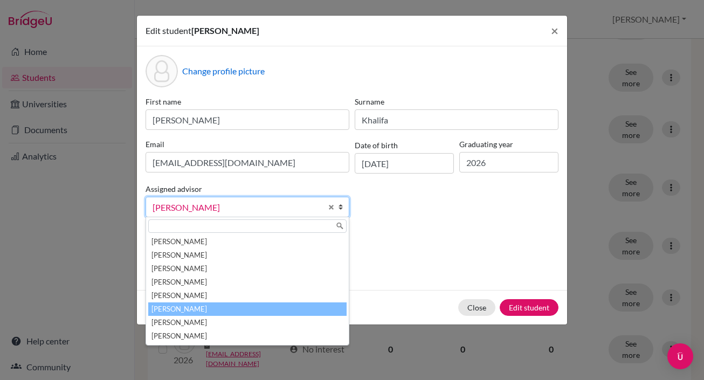
click at [343, 207] on b at bounding box center [343, 206] width 11 height 19
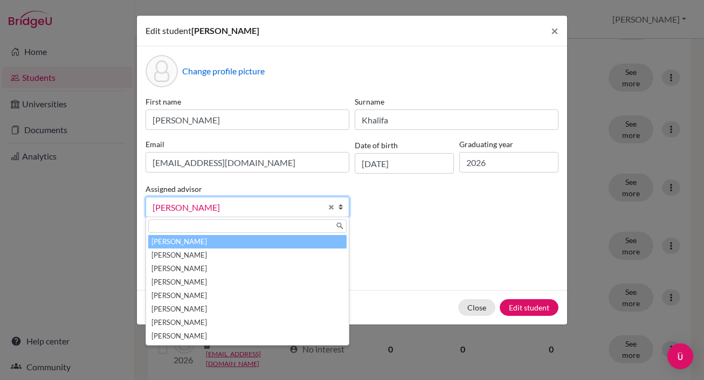
click at [305, 246] on li "[PERSON_NAME]" at bounding box center [247, 241] width 198 height 13
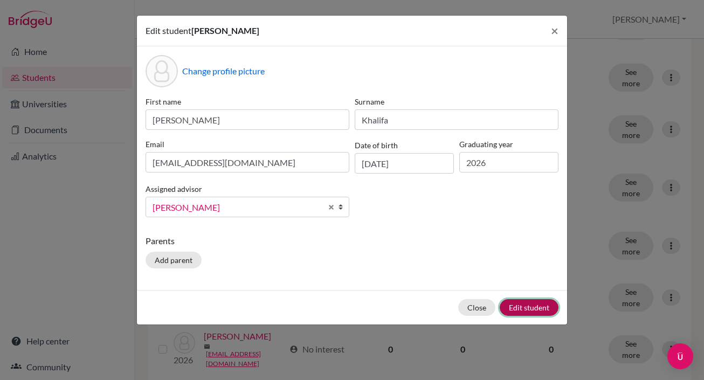
click at [521, 312] on button "Edit student" at bounding box center [529, 307] width 59 height 17
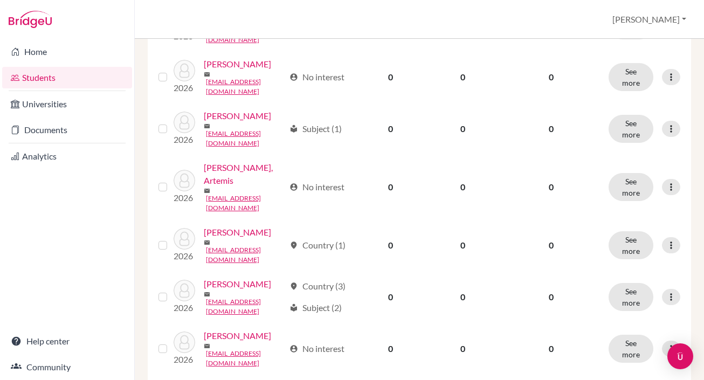
scroll to position [869, 0]
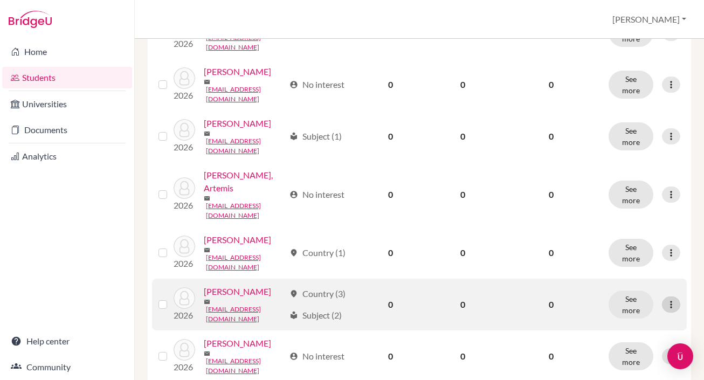
click at [675, 299] on icon at bounding box center [671, 304] width 11 height 11
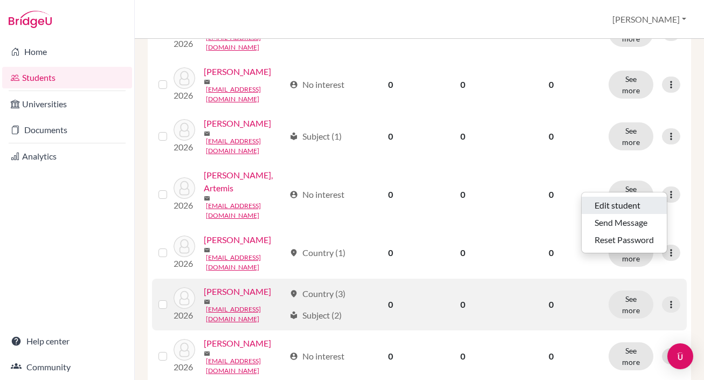
click at [640, 204] on button "Edit student" at bounding box center [624, 205] width 85 height 17
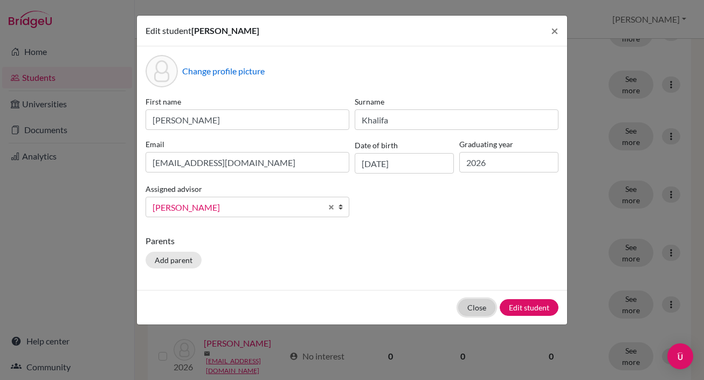
click at [477, 311] on button "Close" at bounding box center [476, 307] width 37 height 17
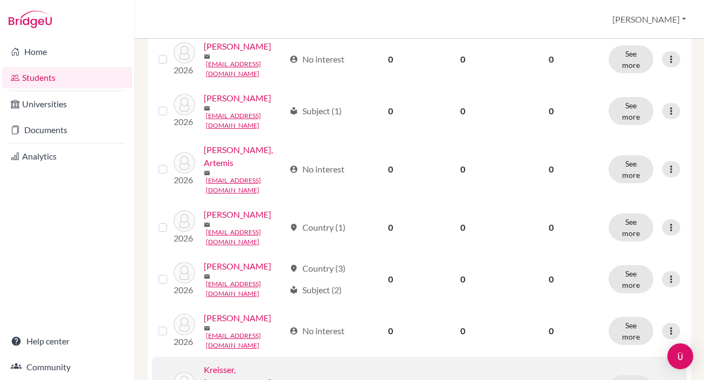
scroll to position [910, 0]
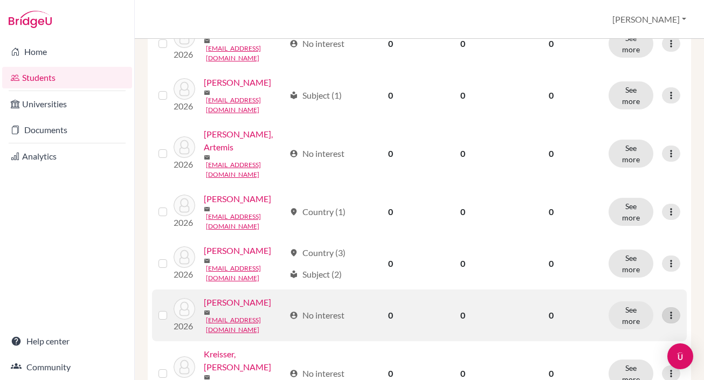
click at [674, 310] on icon at bounding box center [671, 315] width 11 height 11
click at [635, 214] on button "Edit student" at bounding box center [624, 211] width 85 height 17
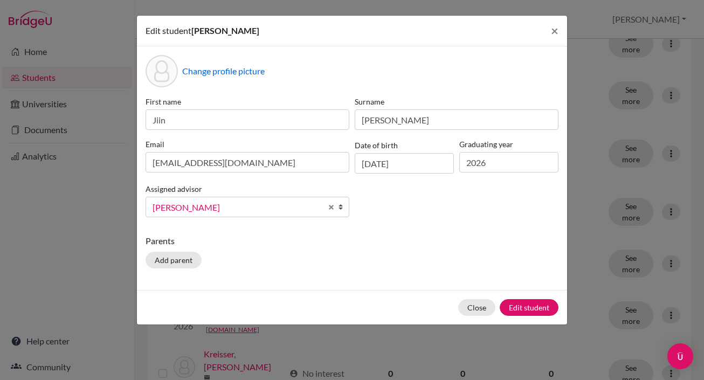
click at [342, 207] on b at bounding box center [343, 206] width 11 height 19
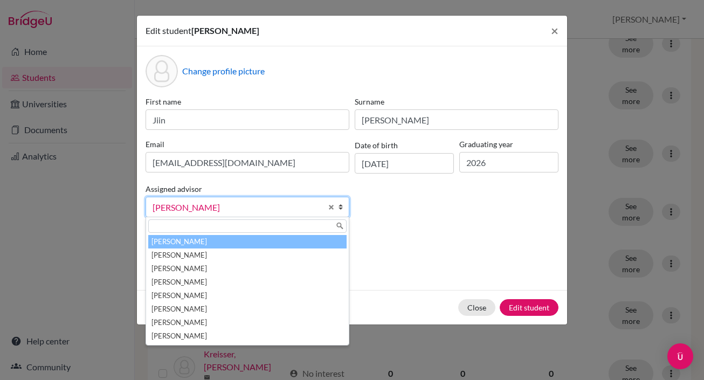
click at [328, 243] on li "[PERSON_NAME]" at bounding box center [247, 241] width 198 height 13
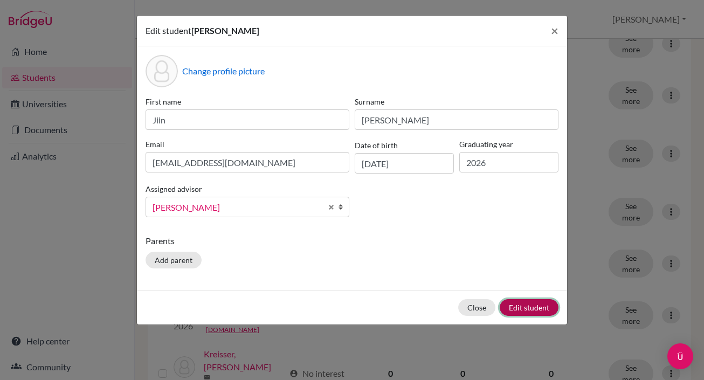
click at [516, 311] on button "Edit student" at bounding box center [529, 307] width 59 height 17
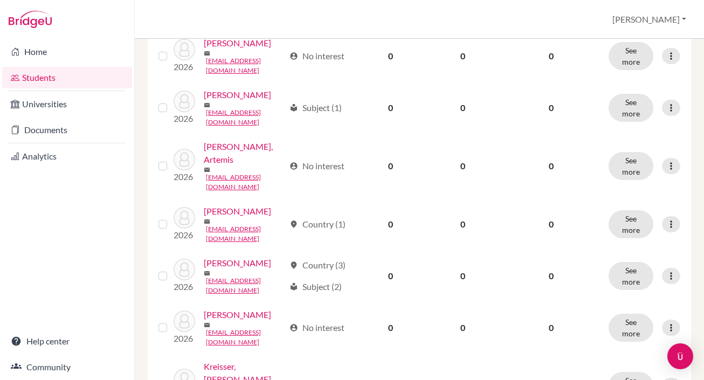
scroll to position [898, 0]
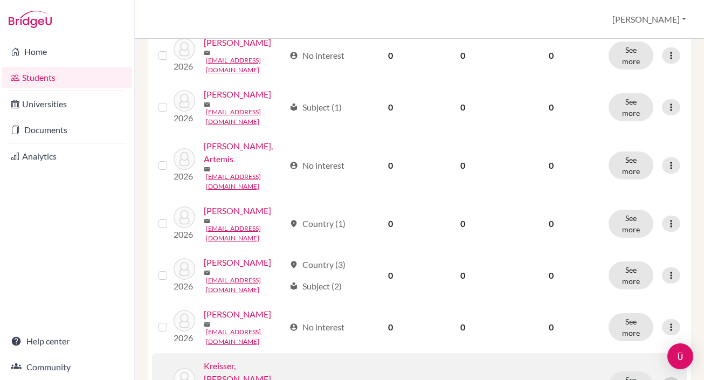
click at [676, 380] on icon at bounding box center [671, 385] width 11 height 11
click at [620, 271] on button "Edit student" at bounding box center [624, 271] width 85 height 17
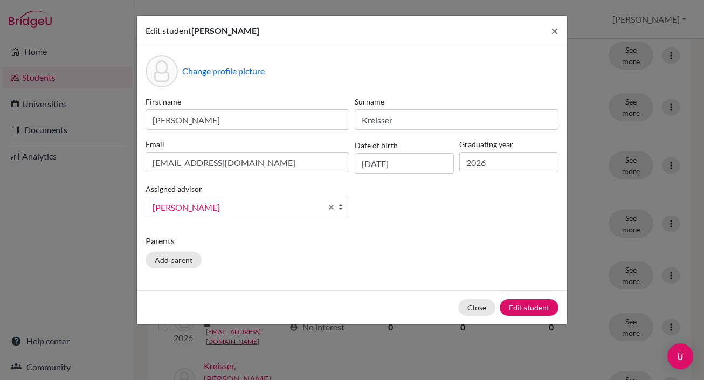
click at [342, 204] on b at bounding box center [343, 206] width 11 height 19
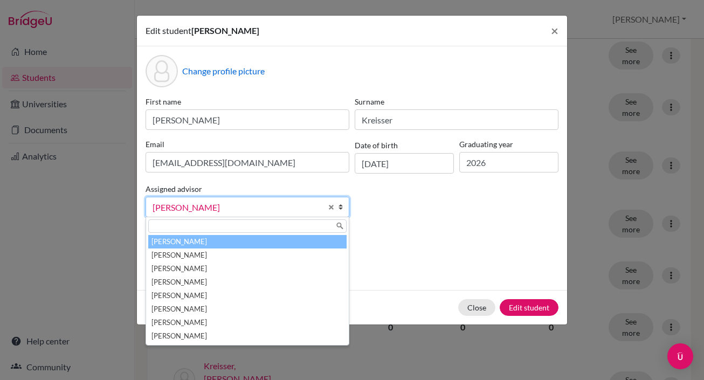
click at [295, 244] on li "[PERSON_NAME]" at bounding box center [247, 241] width 198 height 13
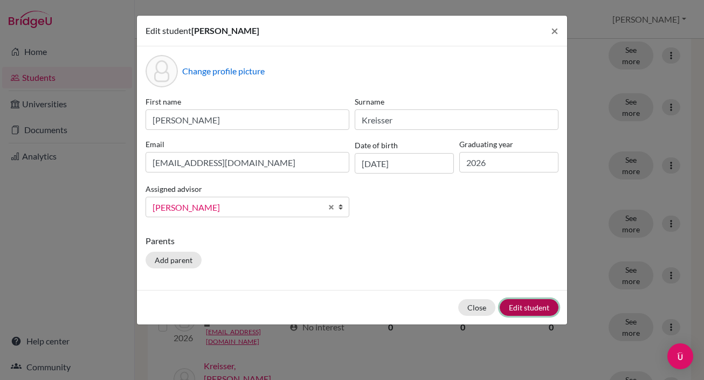
click at [530, 307] on button "Edit student" at bounding box center [529, 307] width 59 height 17
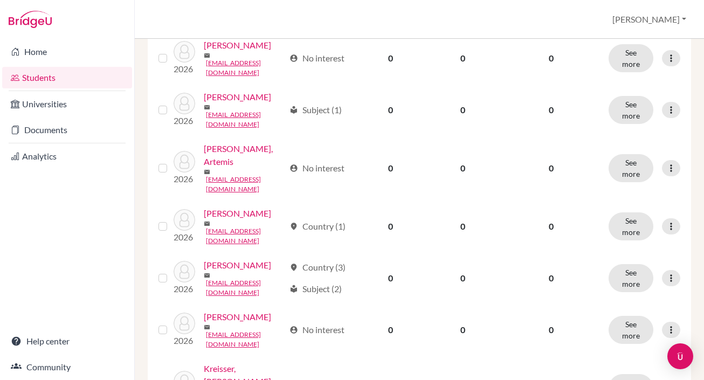
scroll to position [910, 0]
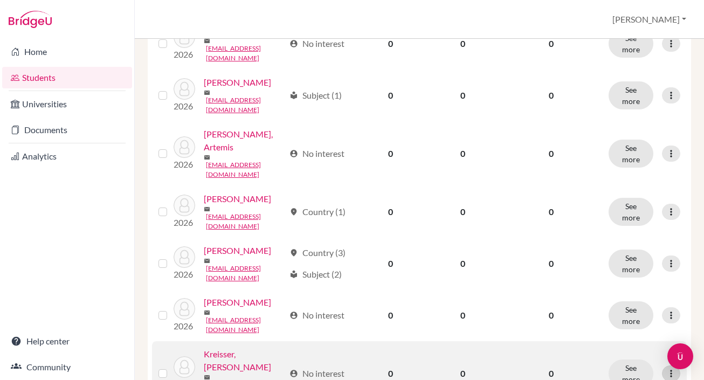
click at [674, 368] on icon at bounding box center [671, 373] width 11 height 11
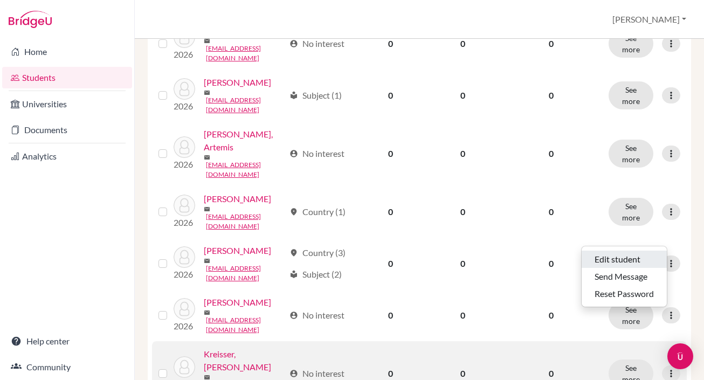
click at [623, 257] on button "Edit student" at bounding box center [624, 259] width 85 height 17
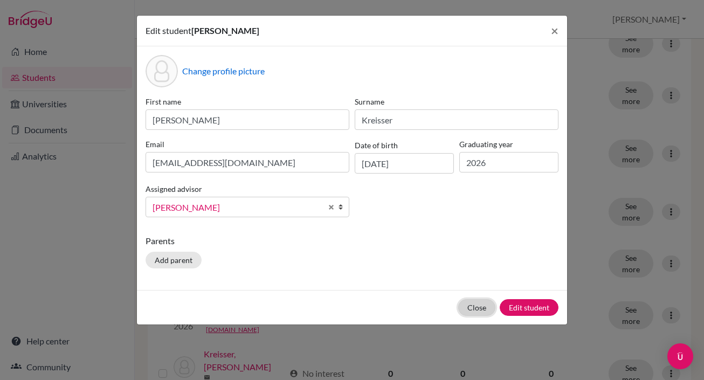
click at [473, 306] on button "Close" at bounding box center [476, 307] width 37 height 17
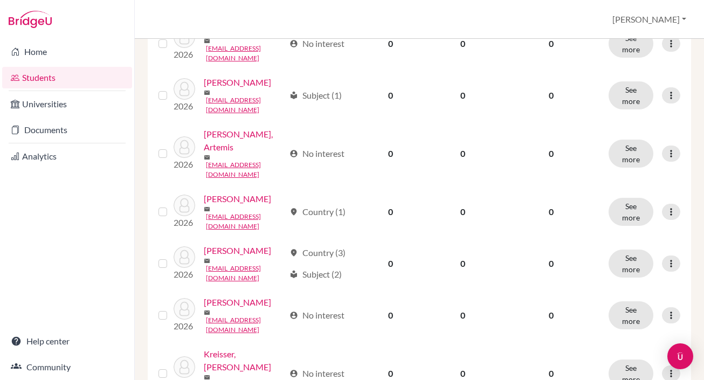
click at [618, 308] on button "Edit student" at bounding box center [624, 306] width 85 height 17
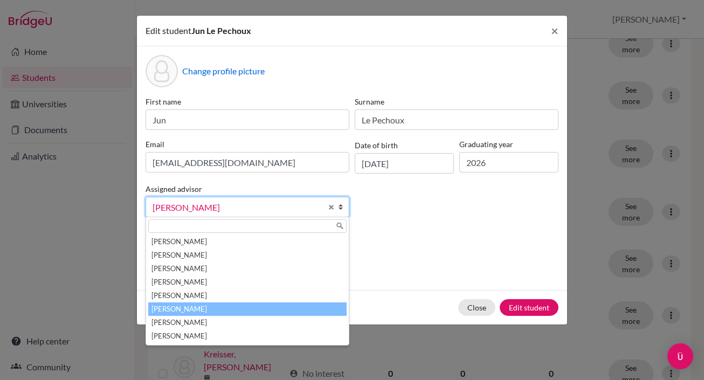
click at [341, 204] on b at bounding box center [343, 206] width 11 height 19
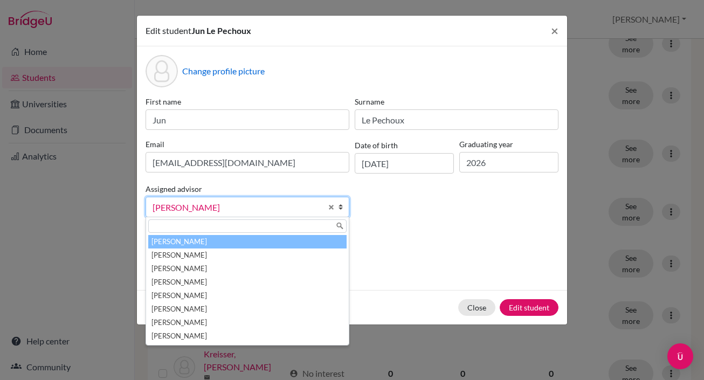
click at [197, 243] on li "[PERSON_NAME]" at bounding box center [247, 241] width 198 height 13
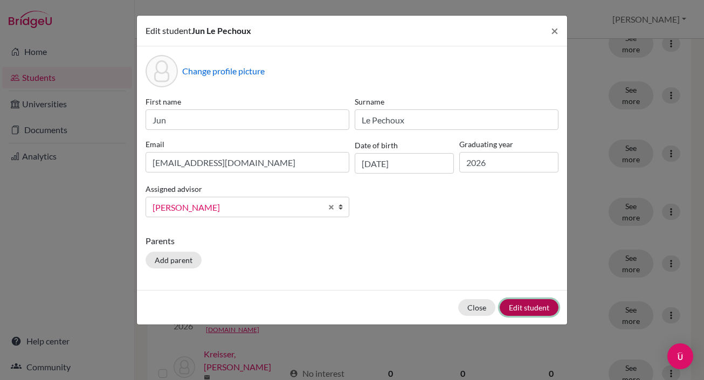
click at [524, 304] on button "Edit student" at bounding box center [529, 307] width 59 height 17
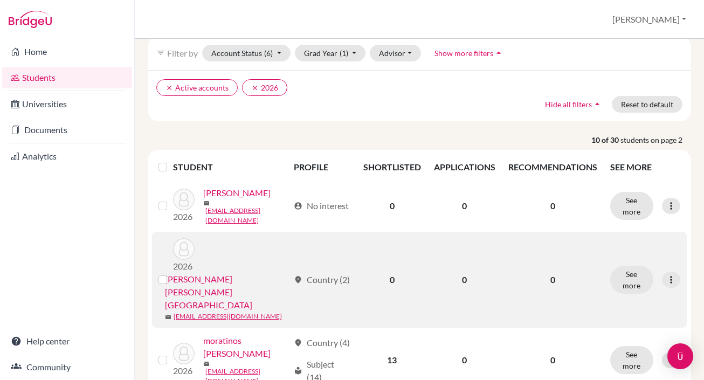
scroll to position [94, 0]
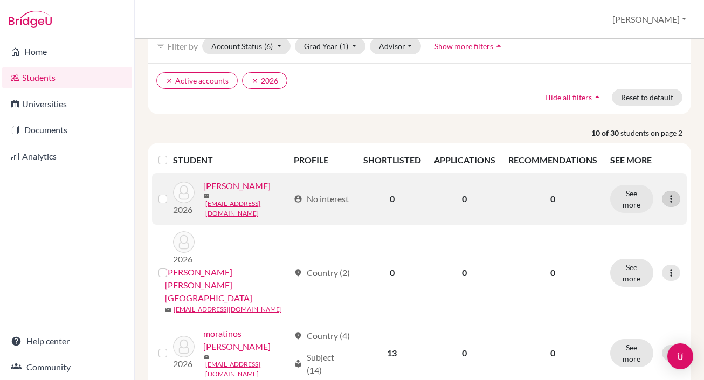
click at [674, 197] on icon at bounding box center [671, 199] width 11 height 11
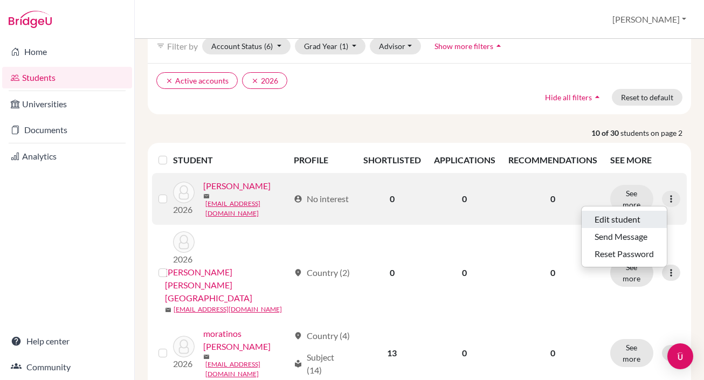
click at [624, 222] on button "Edit student" at bounding box center [624, 219] width 85 height 17
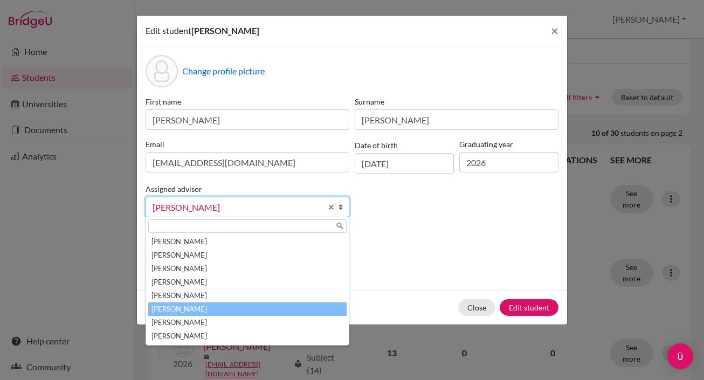
click at [340, 205] on b at bounding box center [343, 206] width 11 height 19
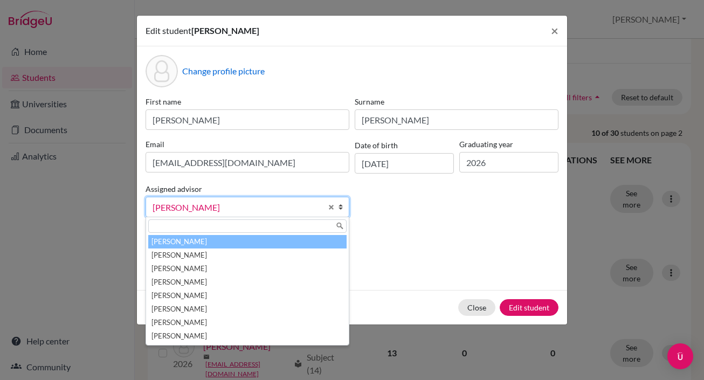
click at [245, 243] on li "[PERSON_NAME]" at bounding box center [247, 241] width 198 height 13
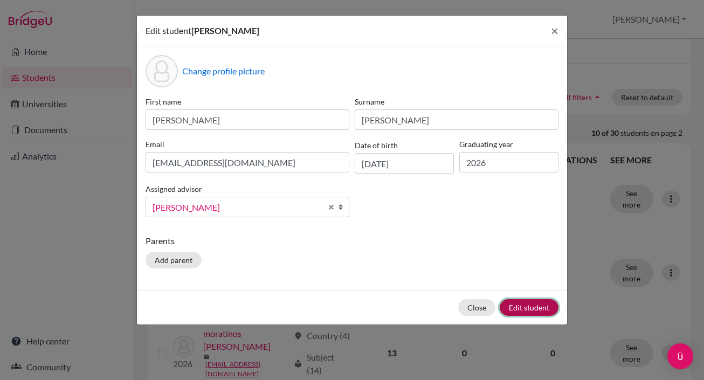
click at [533, 305] on button "Edit student" at bounding box center [529, 307] width 59 height 17
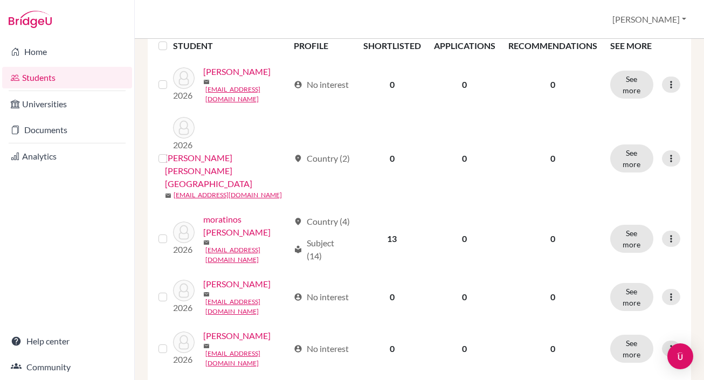
scroll to position [205, 0]
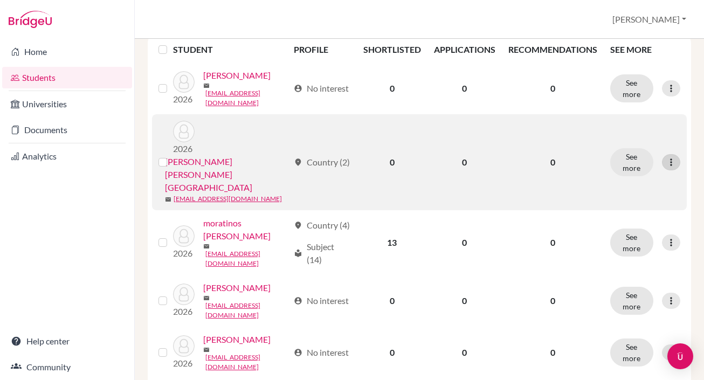
click at [671, 157] on icon at bounding box center [671, 162] width 11 height 11
click at [635, 155] on button "Edit student" at bounding box center [624, 156] width 85 height 17
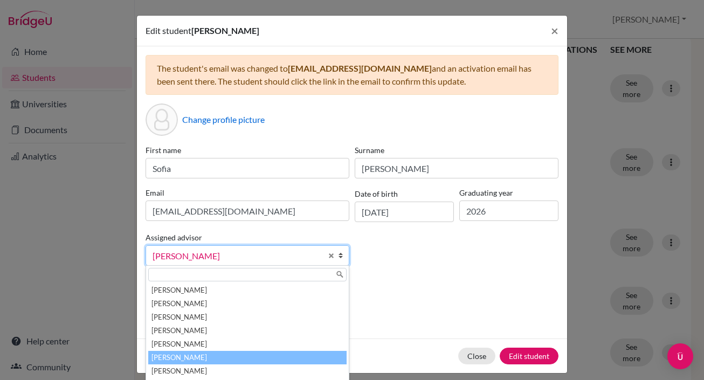
click at [341, 251] on b at bounding box center [343, 255] width 11 height 19
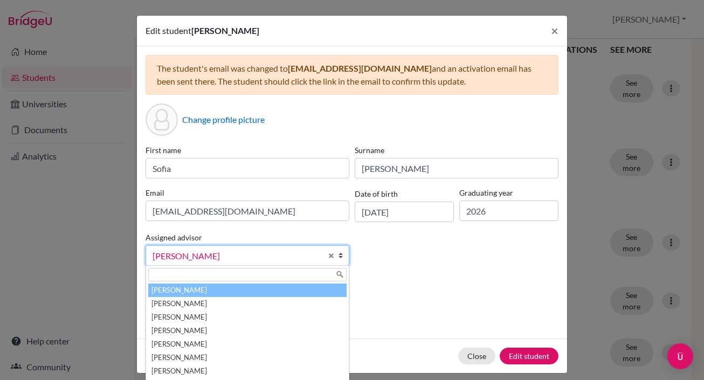
click at [246, 290] on li "[PERSON_NAME]" at bounding box center [247, 290] width 198 height 13
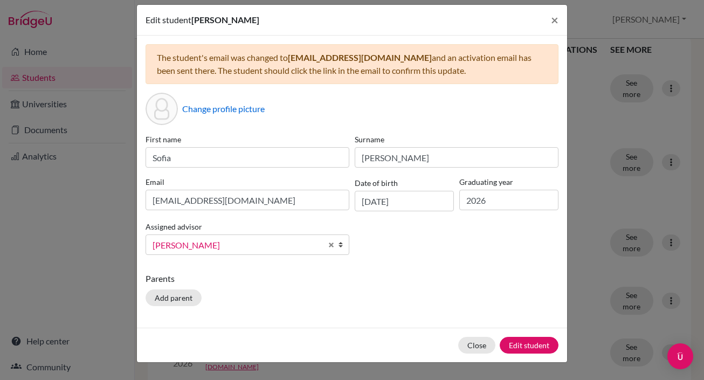
scroll to position [14, 0]
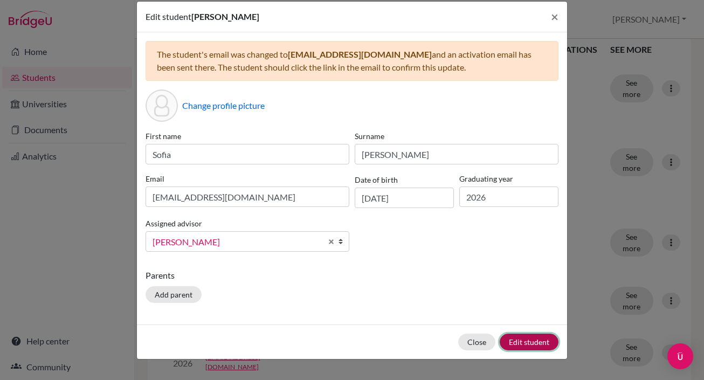
click at [519, 335] on button "Edit student" at bounding box center [529, 342] width 59 height 17
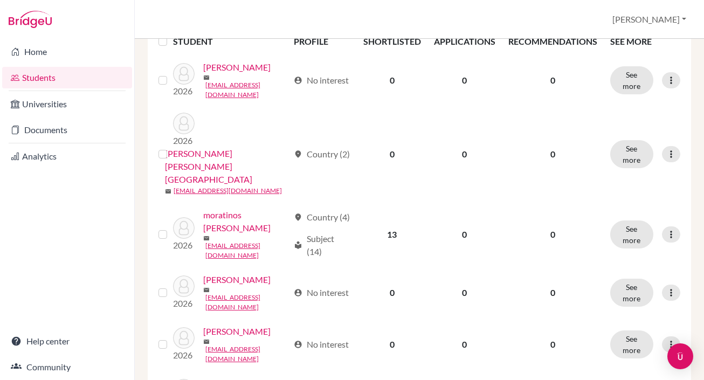
scroll to position [218, 0]
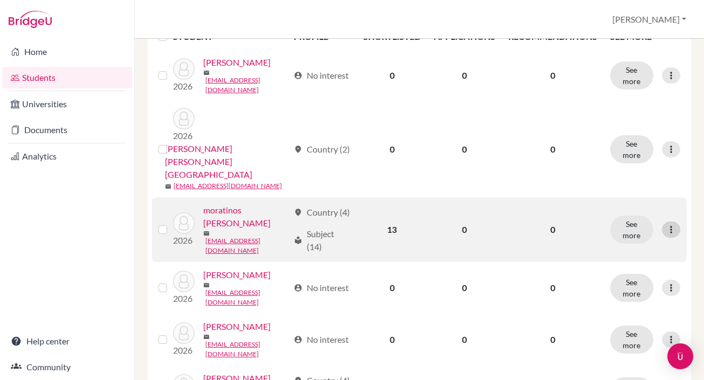
click at [670, 224] on icon at bounding box center [671, 229] width 11 height 11
click at [614, 190] on button "Edit student" at bounding box center [624, 192] width 85 height 17
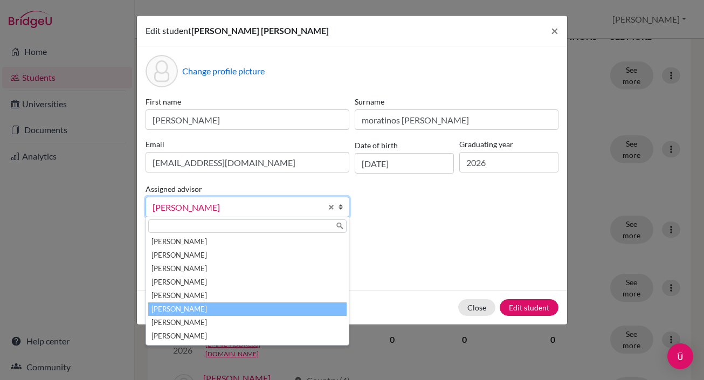
click at [341, 204] on b at bounding box center [343, 206] width 11 height 19
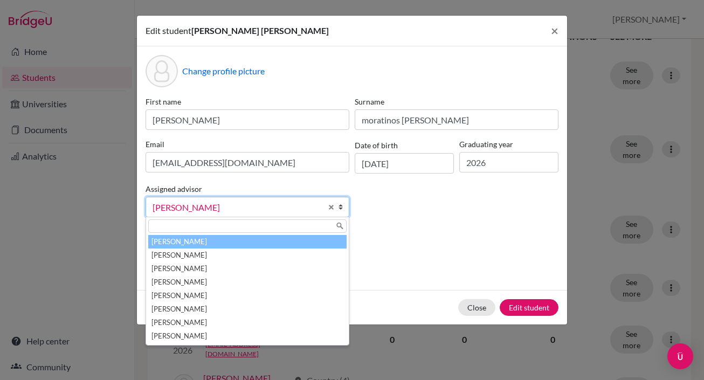
click at [311, 241] on li "[PERSON_NAME]" at bounding box center [247, 241] width 198 height 13
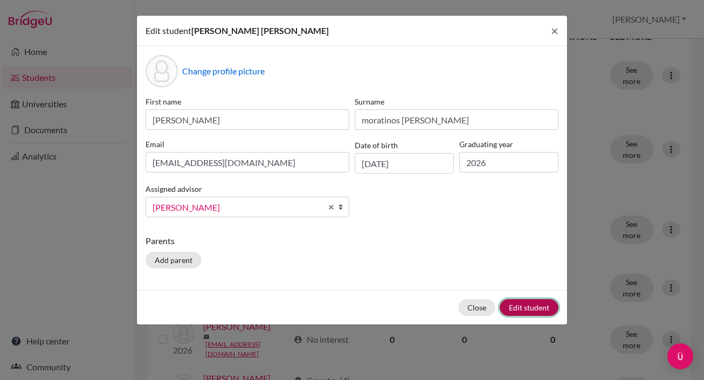
click at [515, 312] on button "Edit student" at bounding box center [529, 307] width 59 height 17
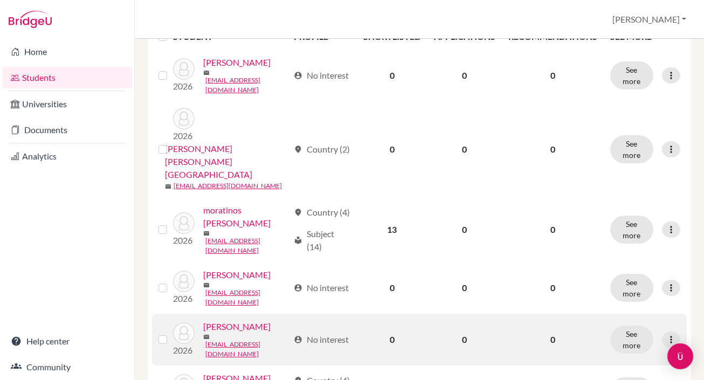
scroll to position [219, 0]
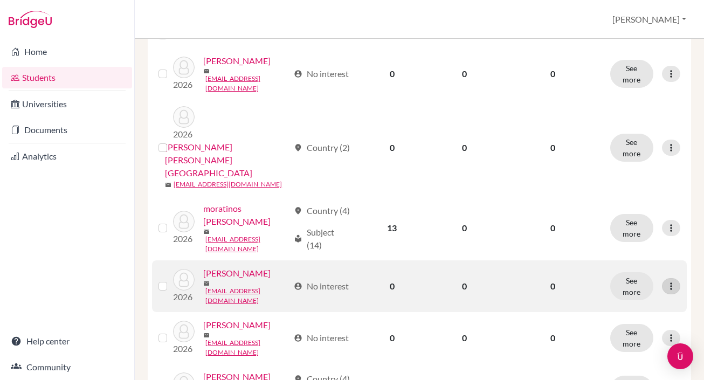
click at [670, 281] on icon at bounding box center [671, 286] width 11 height 11
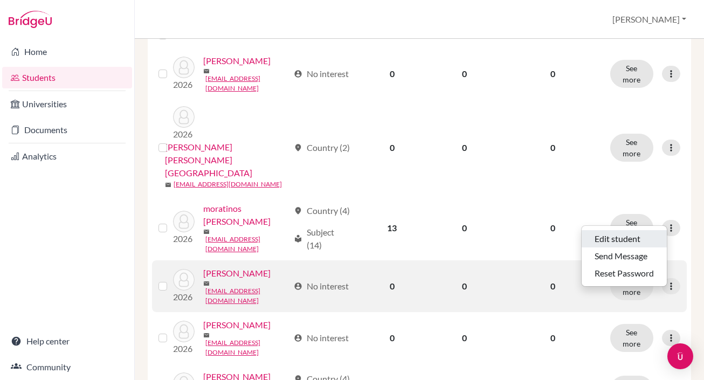
click at [624, 242] on button "Edit student" at bounding box center [624, 238] width 85 height 17
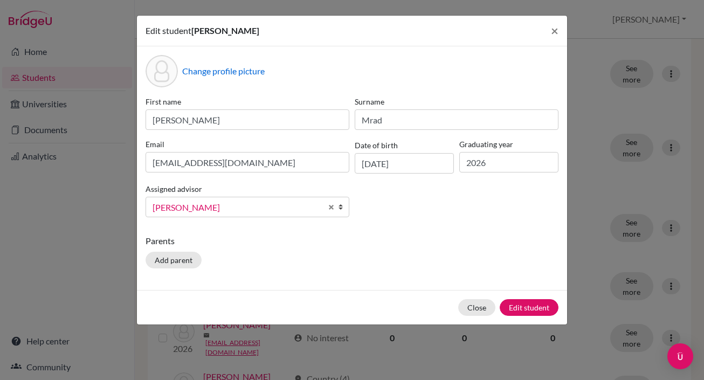
click at [341, 206] on b at bounding box center [343, 206] width 11 height 19
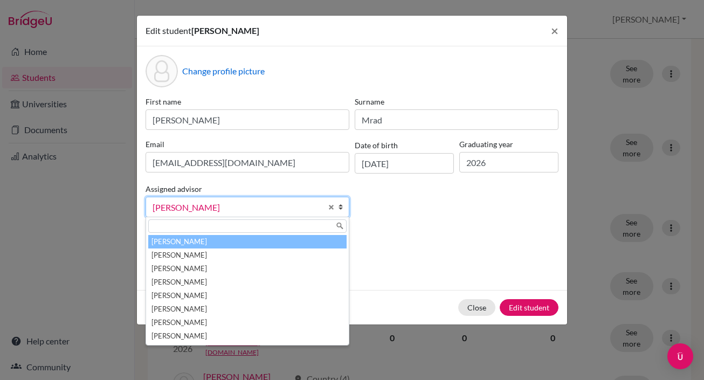
click at [310, 241] on li "[PERSON_NAME]" at bounding box center [247, 241] width 198 height 13
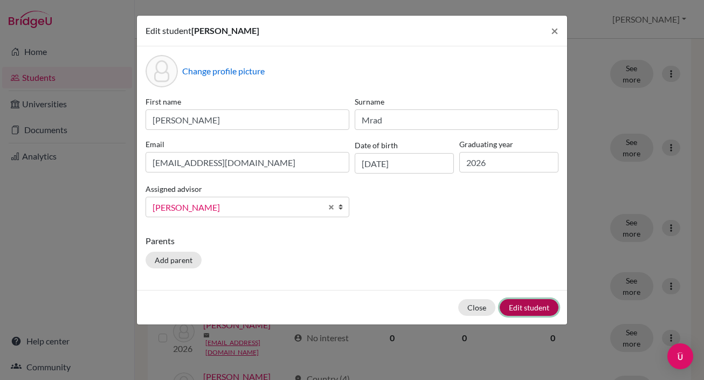
click at [520, 312] on button "Edit student" at bounding box center [529, 307] width 59 height 17
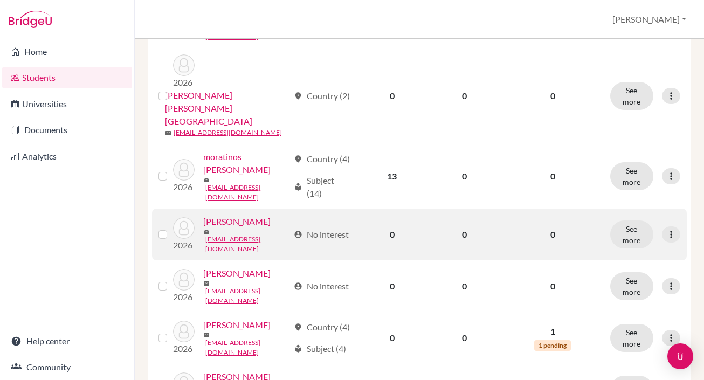
scroll to position [286, 0]
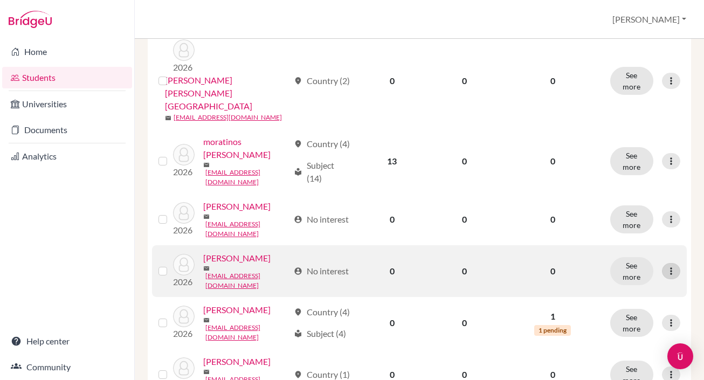
click at [669, 266] on icon at bounding box center [671, 271] width 11 height 11
click at [625, 221] on button "Edit student" at bounding box center [624, 219] width 85 height 17
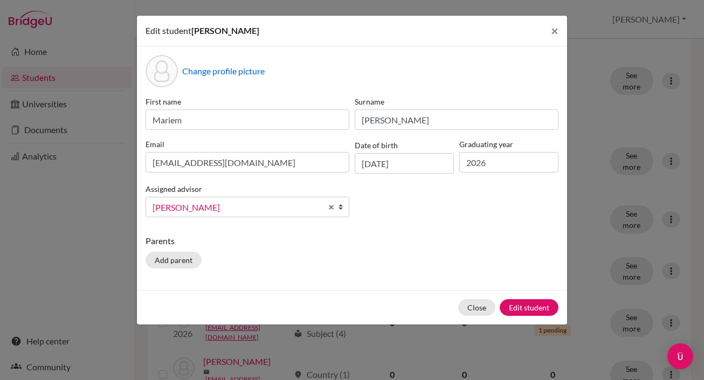
click at [340, 205] on b at bounding box center [343, 206] width 11 height 19
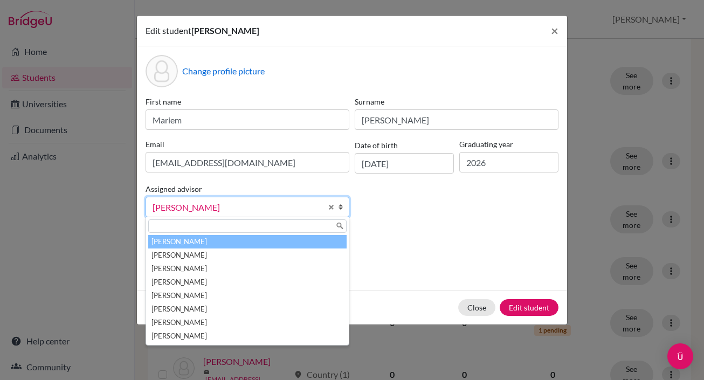
click at [318, 239] on li "[PERSON_NAME]" at bounding box center [247, 241] width 198 height 13
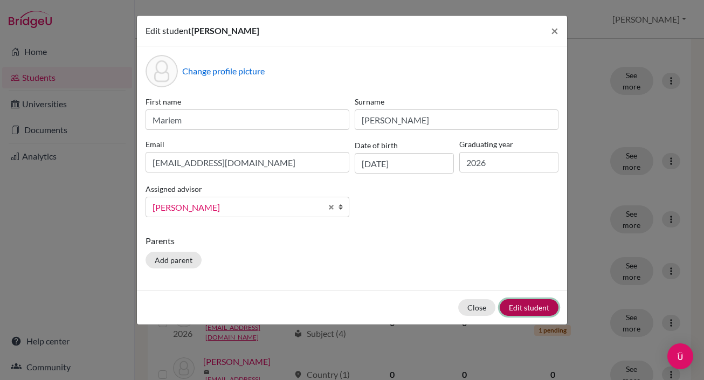
click at [536, 309] on button "Edit student" at bounding box center [529, 307] width 59 height 17
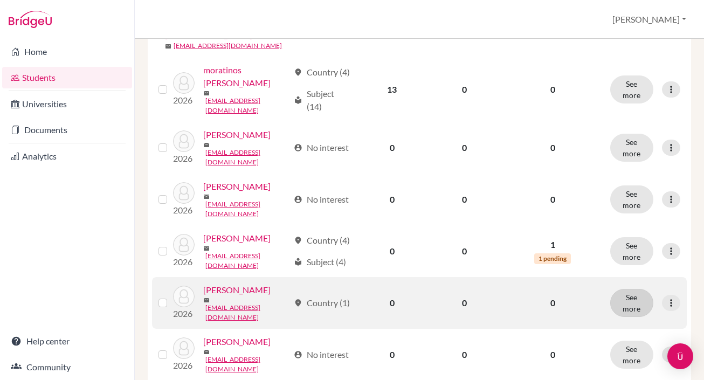
scroll to position [365, 0]
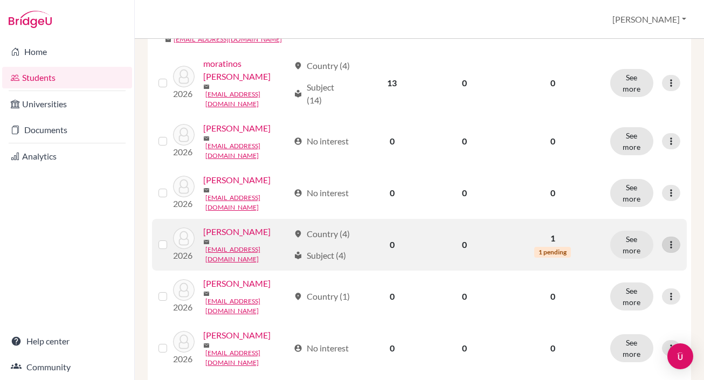
click at [670, 239] on icon at bounding box center [671, 244] width 11 height 11
click at [609, 188] on button "Edit student" at bounding box center [624, 188] width 85 height 17
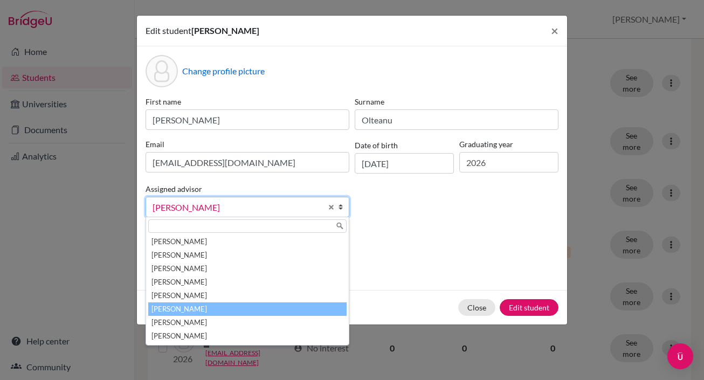
click at [341, 205] on b at bounding box center [343, 206] width 11 height 19
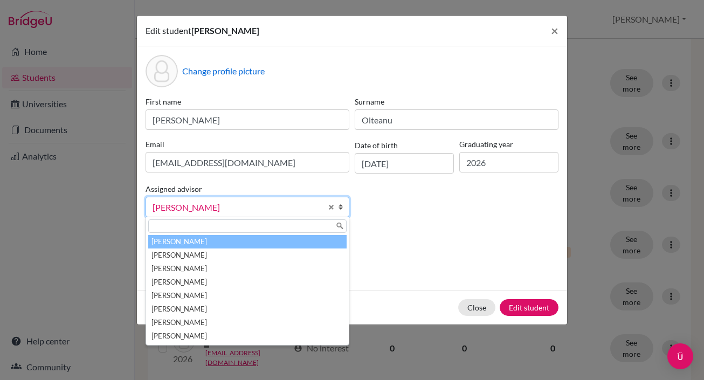
click at [303, 244] on li "[PERSON_NAME]" at bounding box center [247, 241] width 198 height 13
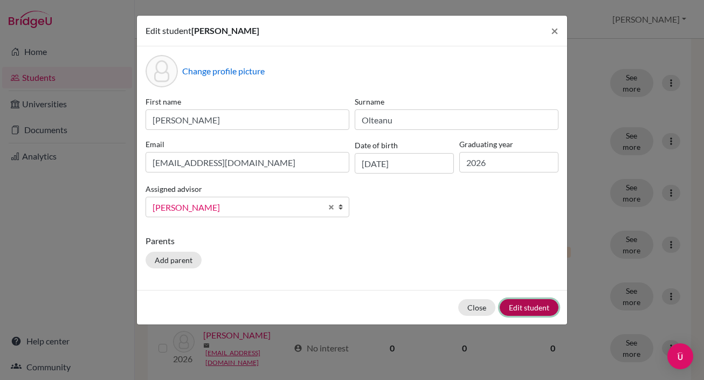
click at [523, 308] on button "Edit student" at bounding box center [529, 307] width 59 height 17
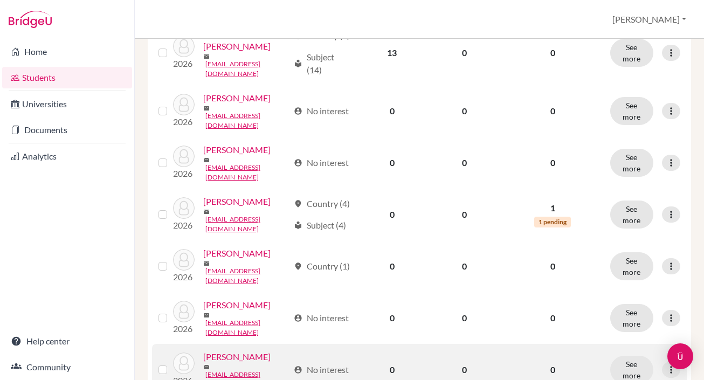
scroll to position [402, 0]
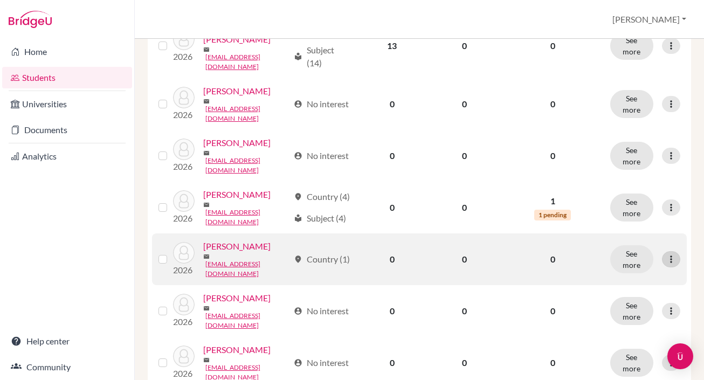
click at [674, 254] on icon at bounding box center [671, 259] width 11 height 11
click at [635, 202] on button "Edit student" at bounding box center [624, 198] width 85 height 17
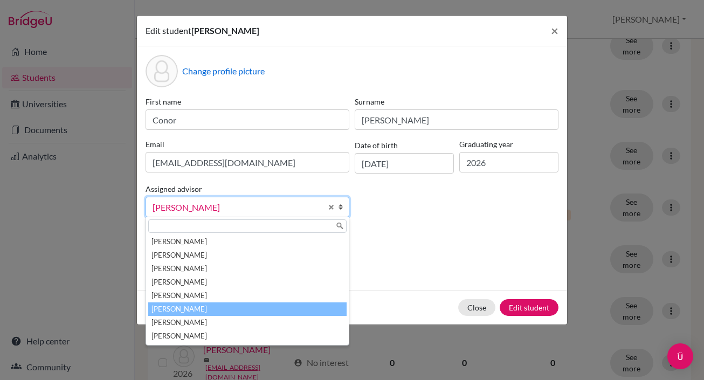
click at [342, 203] on b at bounding box center [343, 206] width 11 height 19
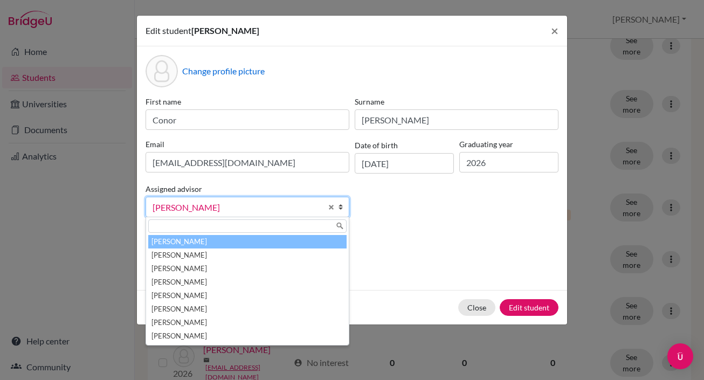
click at [322, 241] on li "[PERSON_NAME]" at bounding box center [247, 241] width 198 height 13
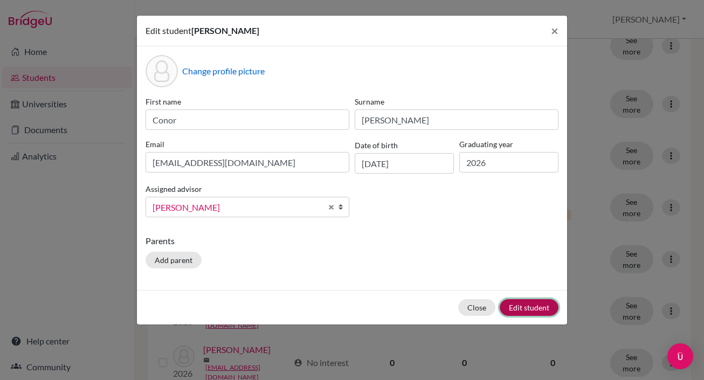
click at [524, 308] on button "Edit student" at bounding box center [529, 307] width 59 height 17
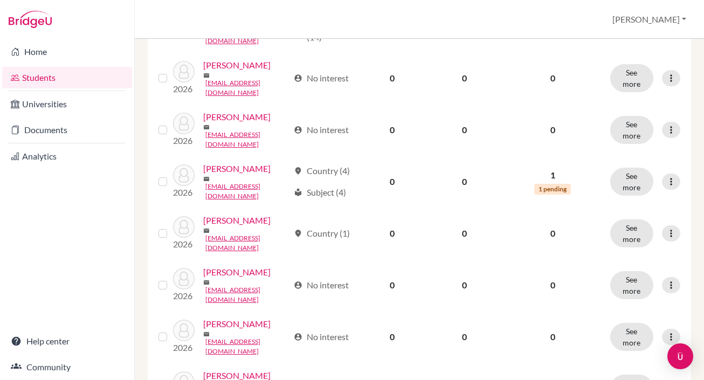
scroll to position [428, 0]
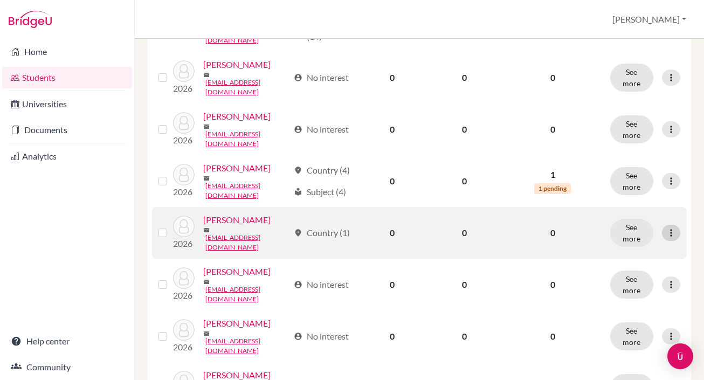
click at [670, 228] on icon at bounding box center [671, 233] width 11 height 11
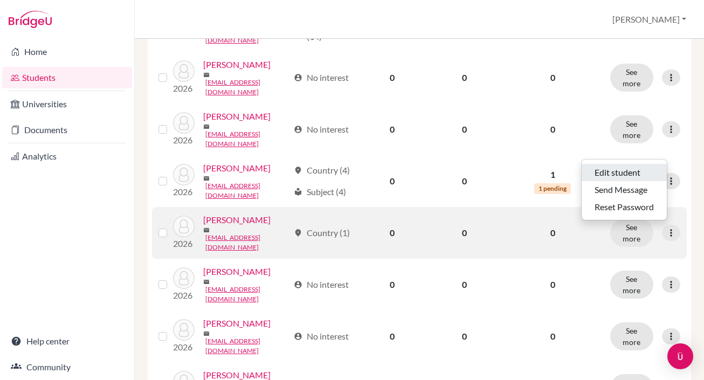
click at [638, 174] on button "Edit student" at bounding box center [624, 172] width 85 height 17
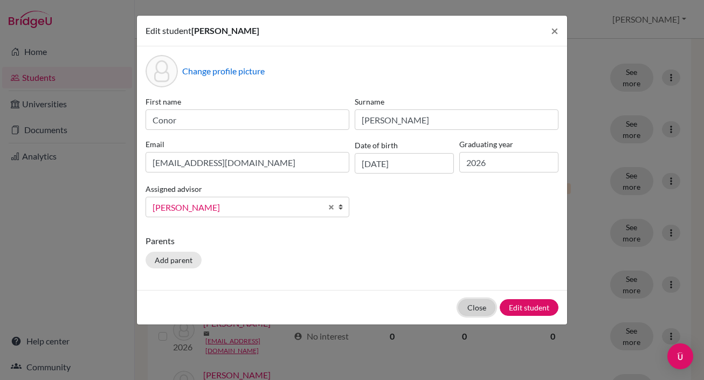
click at [486, 308] on button "Close" at bounding box center [476, 307] width 37 height 17
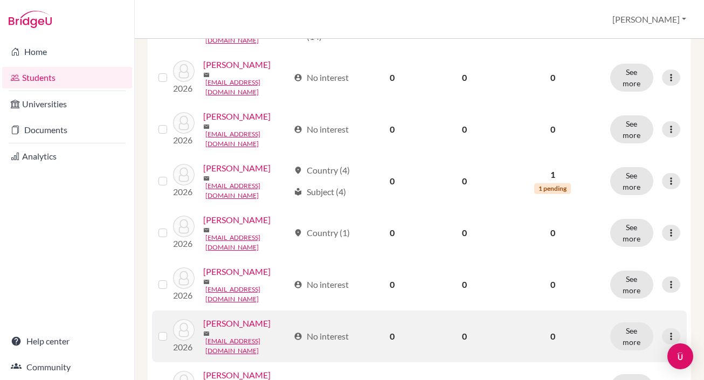
scroll to position [436, 0]
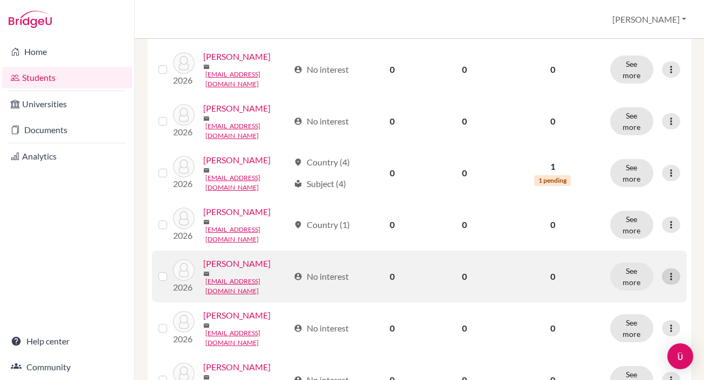
click at [670, 271] on icon at bounding box center [671, 276] width 11 height 11
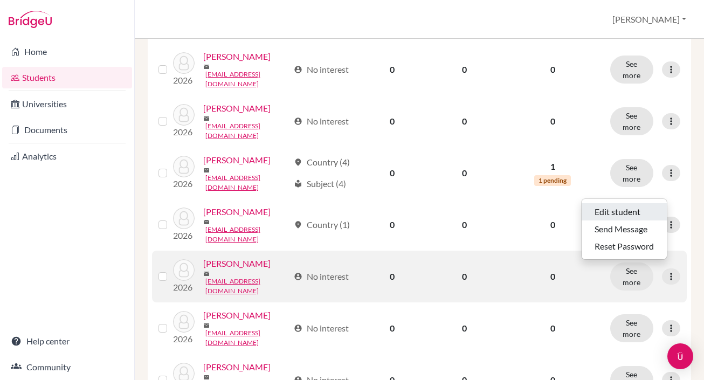
click at [589, 210] on button "Edit student" at bounding box center [624, 211] width 85 height 17
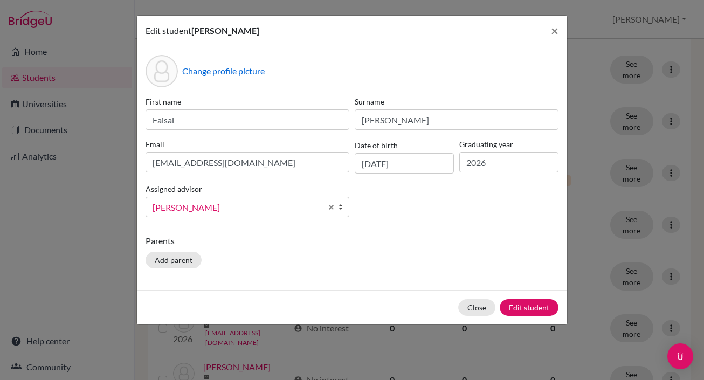
click at [341, 206] on b at bounding box center [343, 206] width 11 height 19
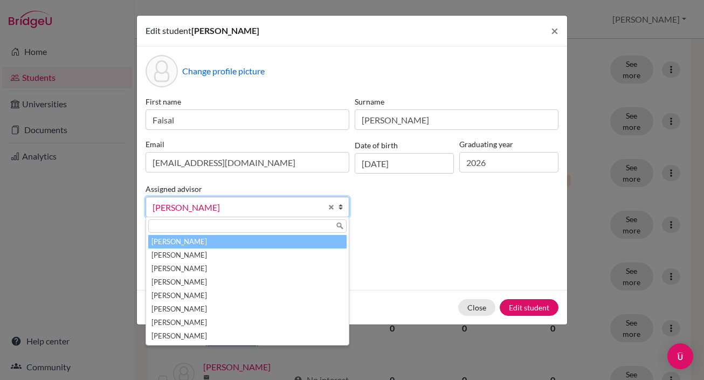
click at [297, 246] on li "[PERSON_NAME]" at bounding box center [247, 241] width 198 height 13
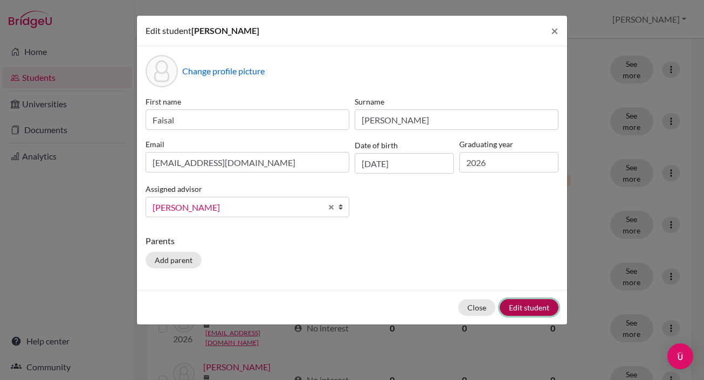
click at [518, 306] on button "Edit student" at bounding box center [529, 307] width 59 height 17
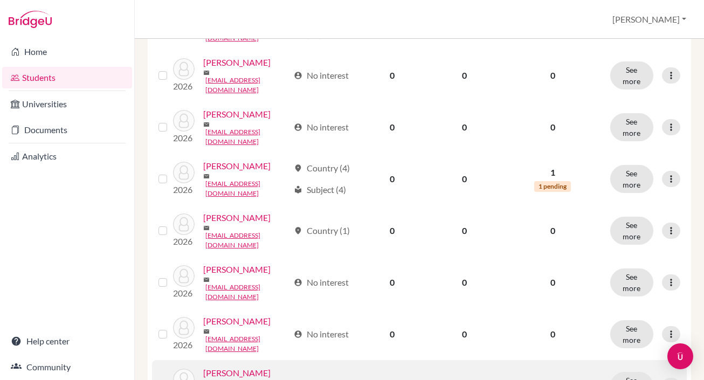
scroll to position [434, 0]
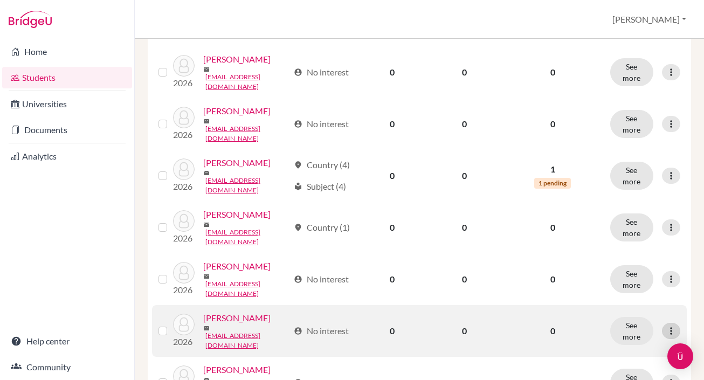
click at [669, 326] on icon at bounding box center [671, 331] width 11 height 11
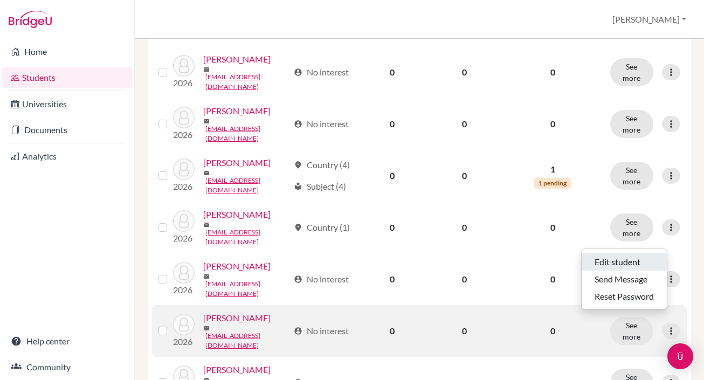
click at [607, 262] on button "Edit student" at bounding box center [624, 261] width 85 height 17
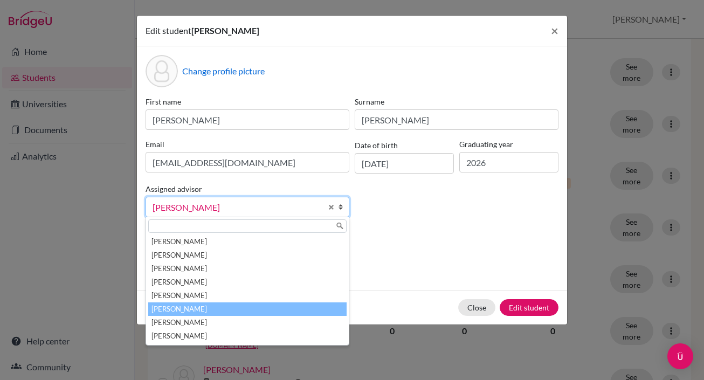
click at [345, 202] on b at bounding box center [343, 206] width 11 height 19
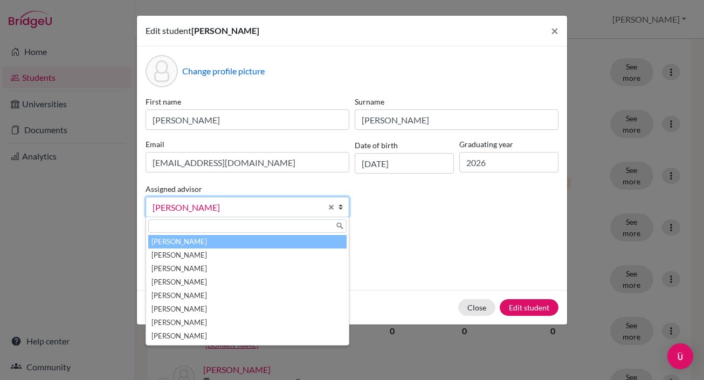
drag, startPoint x: 228, startPoint y: 248, endPoint x: 226, endPoint y: 242, distance: 6.7
click at [226, 242] on ul "[PERSON_NAME], [PERSON_NAME], [PERSON_NAME], [PERSON_NAME], [PERSON_NAME], [PER…" at bounding box center [246, 289] width 201 height 108
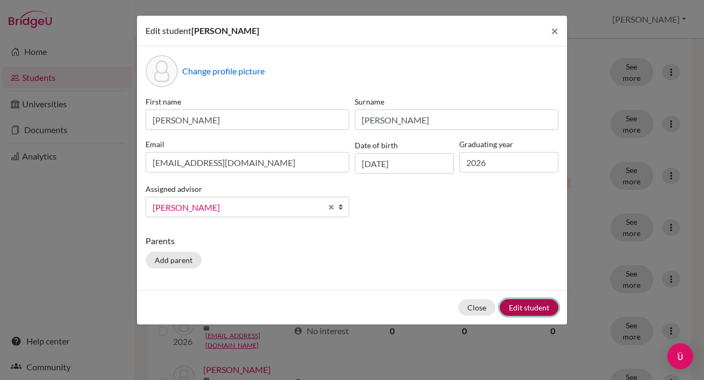
click at [531, 306] on button "Edit student" at bounding box center [529, 307] width 59 height 17
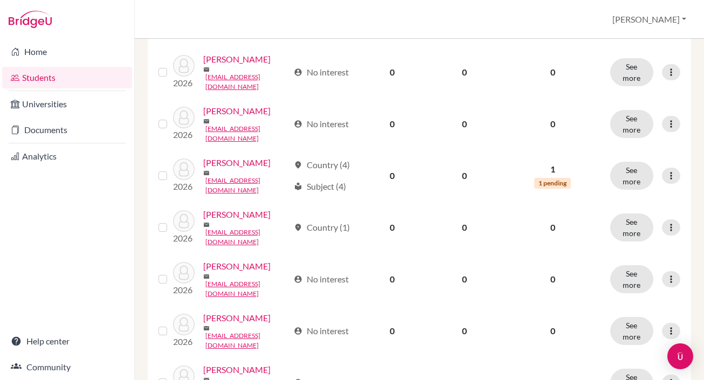
scroll to position [436, 0]
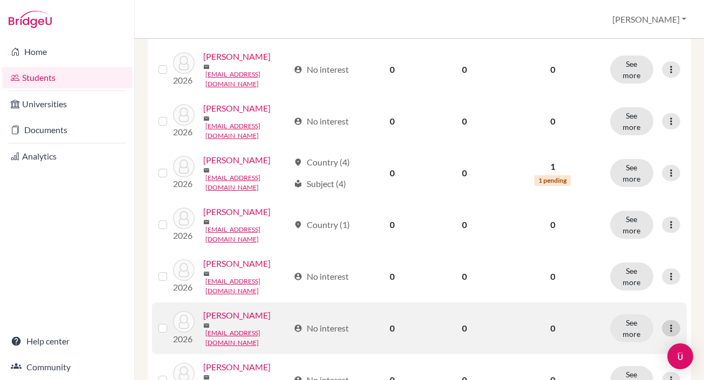
click at [670, 323] on icon at bounding box center [671, 328] width 11 height 11
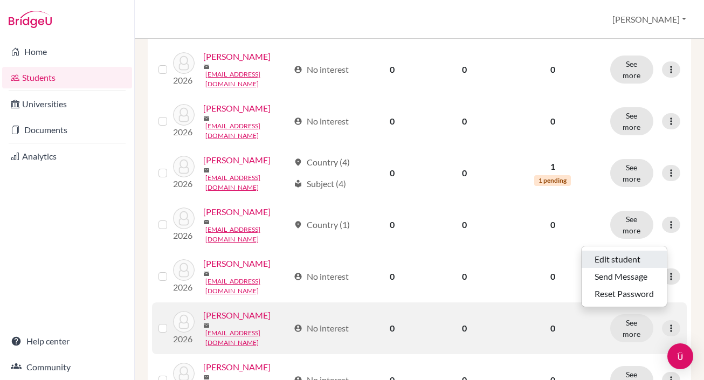
click at [617, 259] on button "Edit student" at bounding box center [624, 259] width 85 height 17
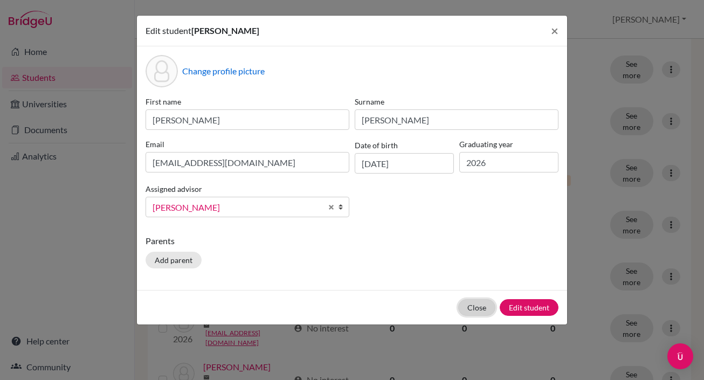
click at [467, 305] on button "Close" at bounding box center [476, 307] width 37 height 17
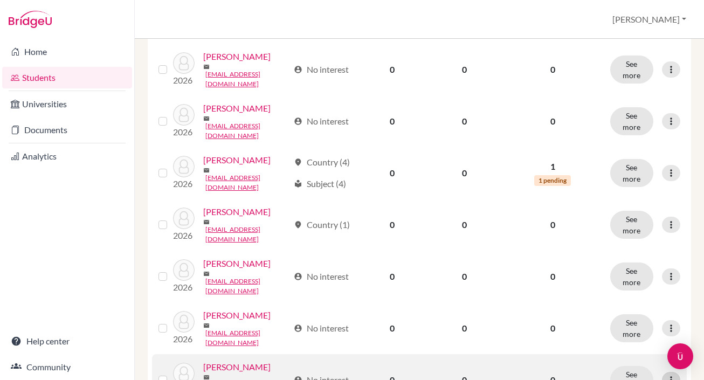
click at [674, 375] on icon at bounding box center [671, 380] width 11 height 11
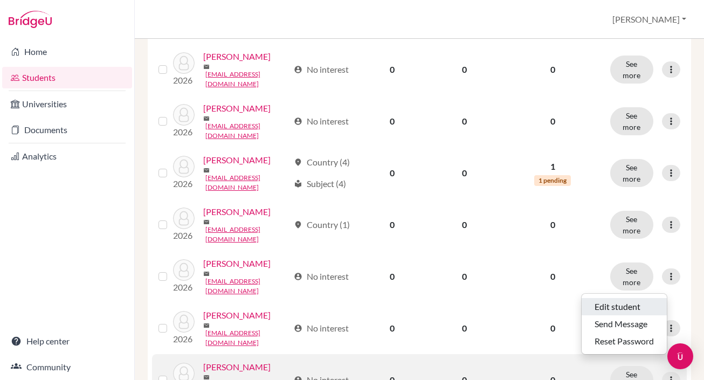
click at [627, 305] on button "Edit student" at bounding box center [624, 306] width 85 height 17
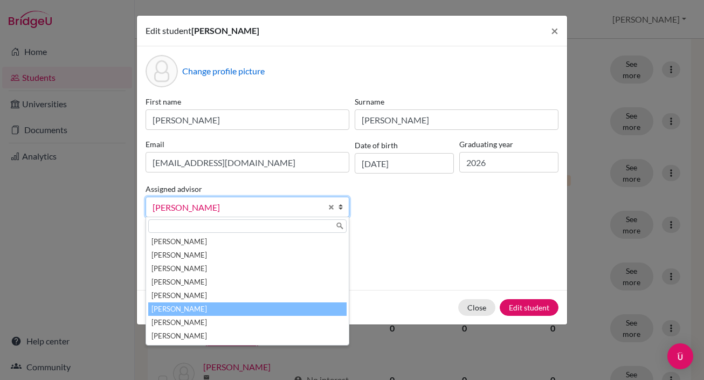
click at [340, 206] on b at bounding box center [343, 206] width 11 height 19
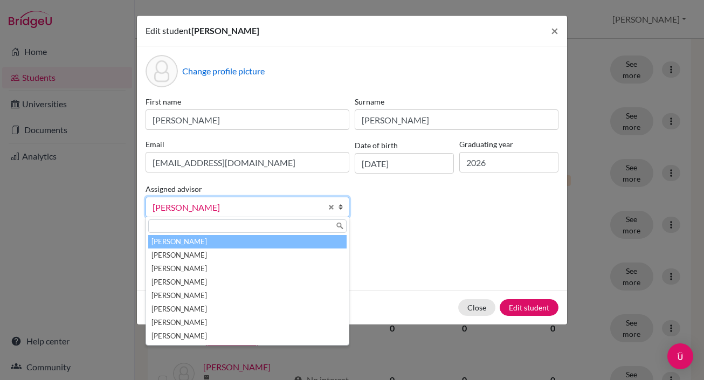
click at [322, 236] on li "[PERSON_NAME]" at bounding box center [247, 241] width 198 height 13
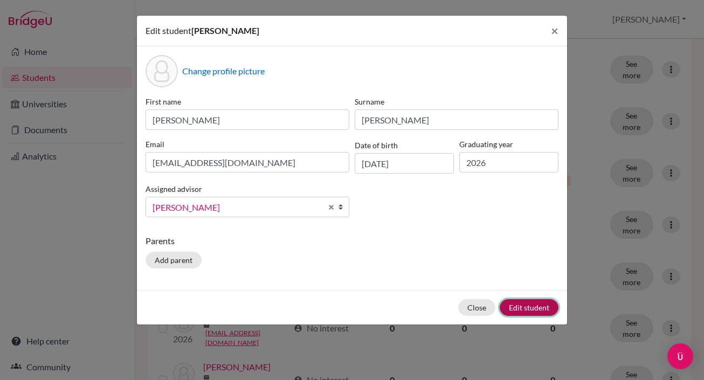
click at [517, 307] on button "Edit student" at bounding box center [529, 307] width 59 height 17
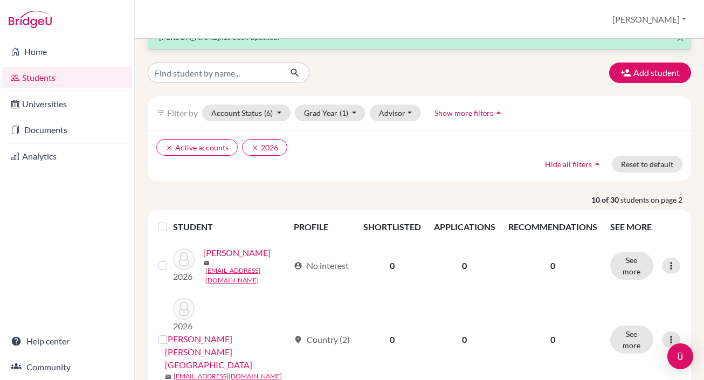
scroll to position [0, 0]
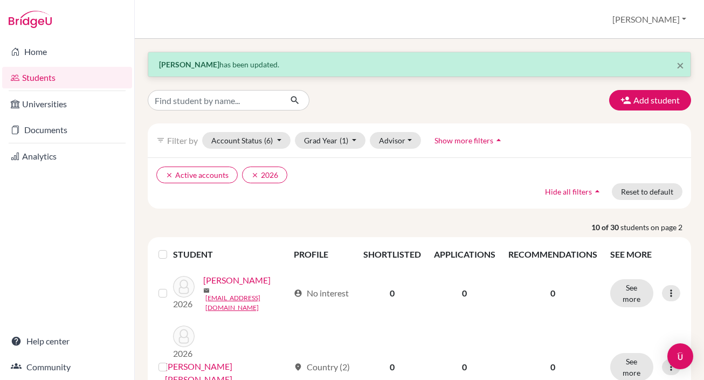
click at [464, 143] on span "Show more filters" at bounding box center [464, 140] width 59 height 9
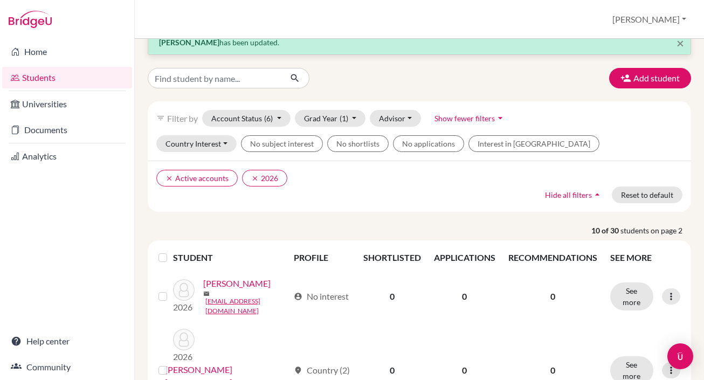
scroll to position [20, 0]
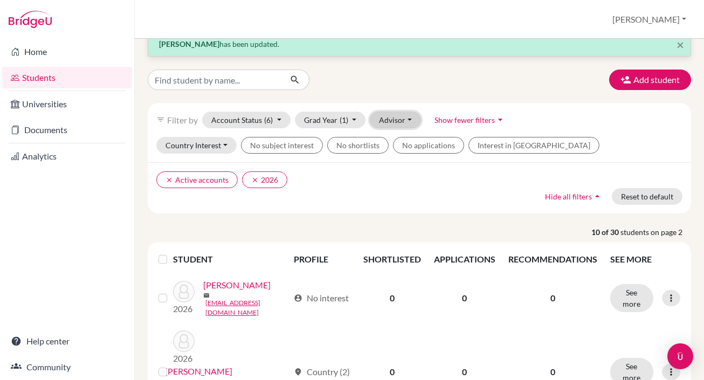
click at [405, 119] on button "Advisor" at bounding box center [395, 120] width 51 height 17
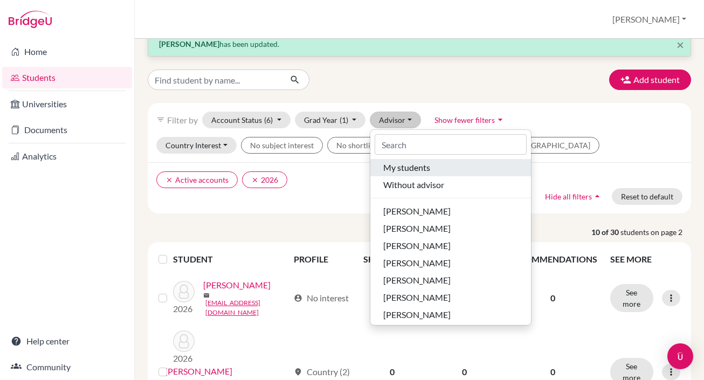
click at [412, 172] on span "My students" at bounding box center [406, 167] width 47 height 13
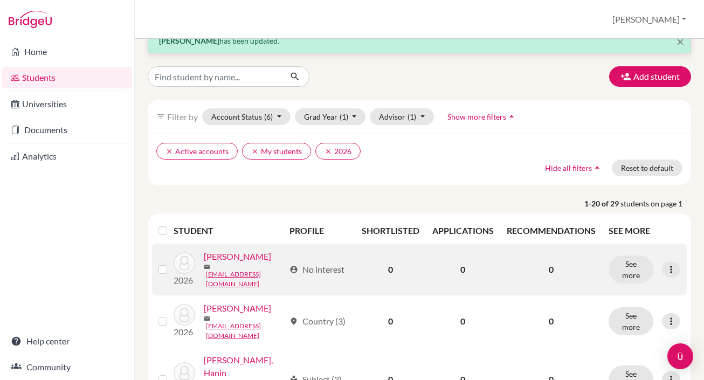
scroll to position [22, 0]
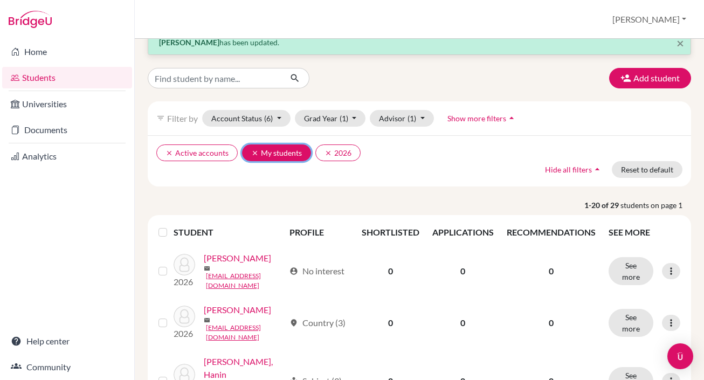
click at [294, 156] on button "clear My students" at bounding box center [276, 153] width 69 height 17
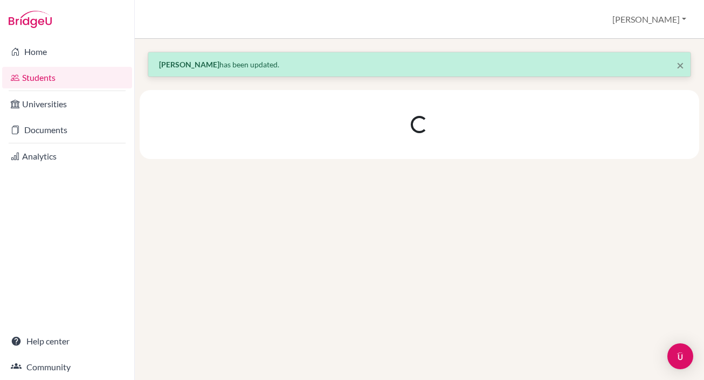
scroll to position [0, 0]
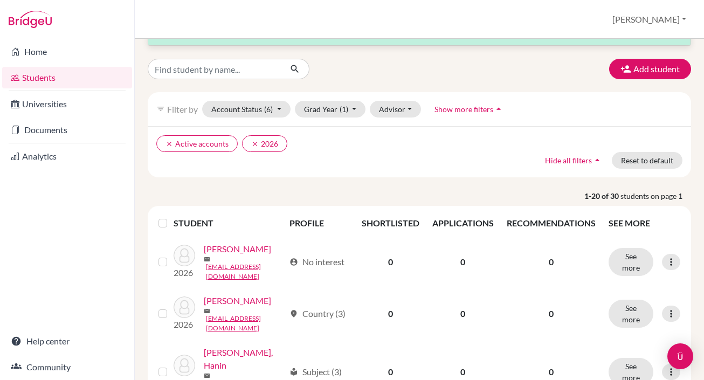
scroll to position [34, 0]
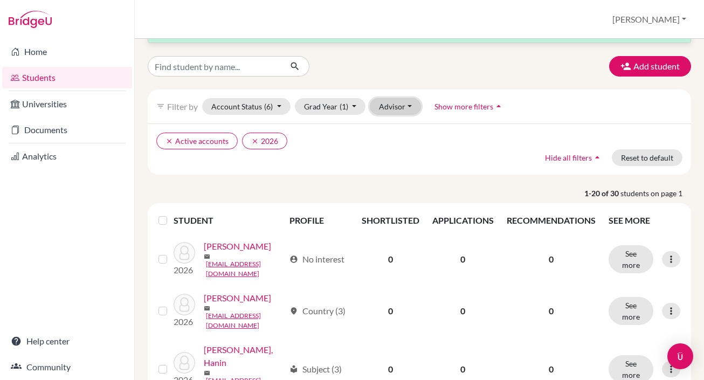
click at [411, 106] on button "Advisor" at bounding box center [395, 106] width 51 height 17
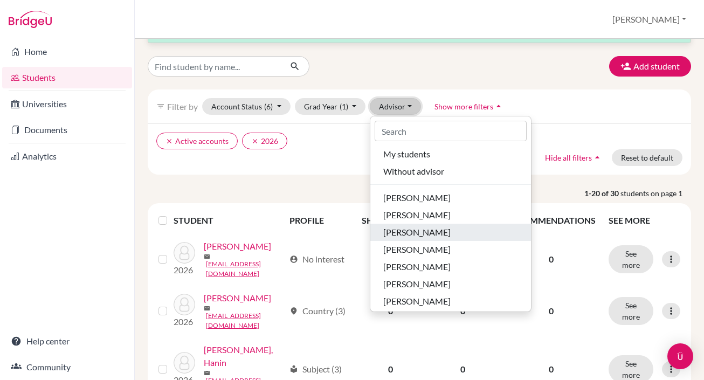
scroll to position [3, 0]
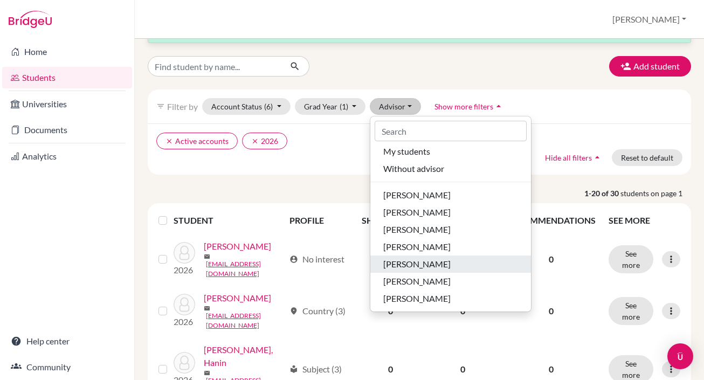
click at [430, 264] on span "[PERSON_NAME]" at bounding box center [416, 264] width 67 height 13
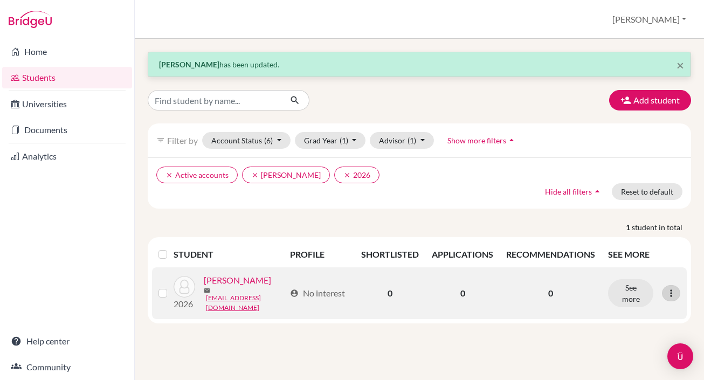
click at [675, 294] on icon at bounding box center [671, 293] width 11 height 11
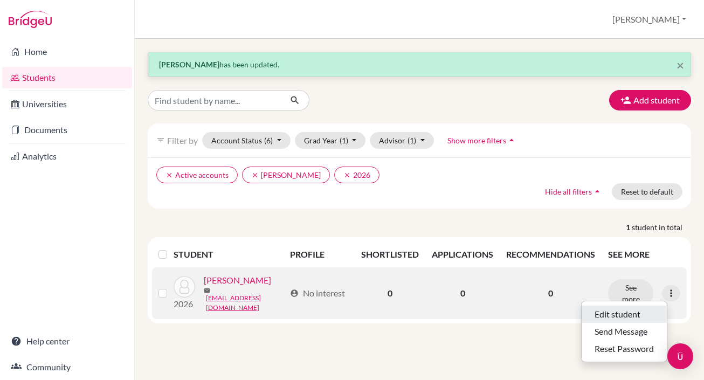
click at [617, 315] on button "Edit student" at bounding box center [624, 314] width 85 height 17
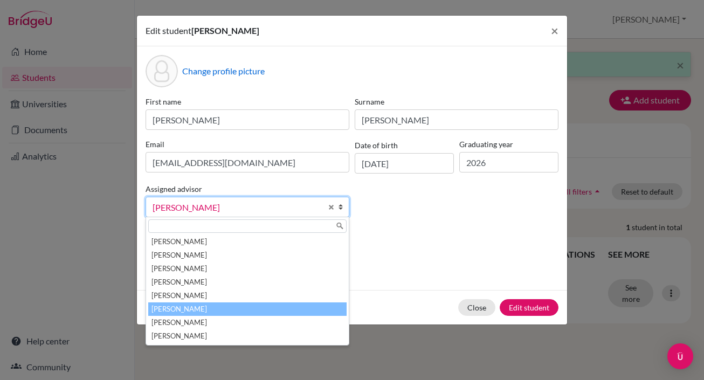
click at [342, 206] on b at bounding box center [343, 206] width 11 height 19
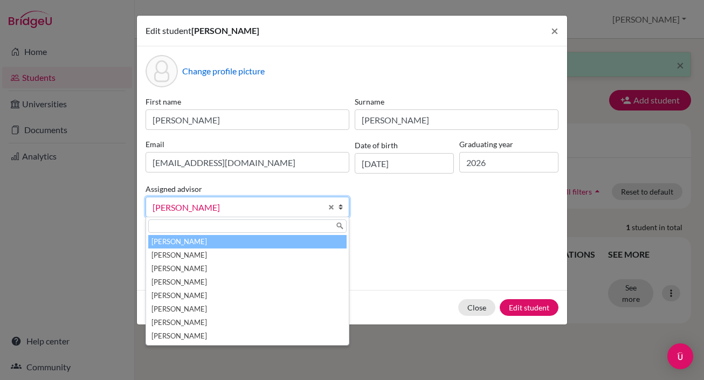
click at [234, 240] on li "[PERSON_NAME]" at bounding box center [247, 241] width 198 height 13
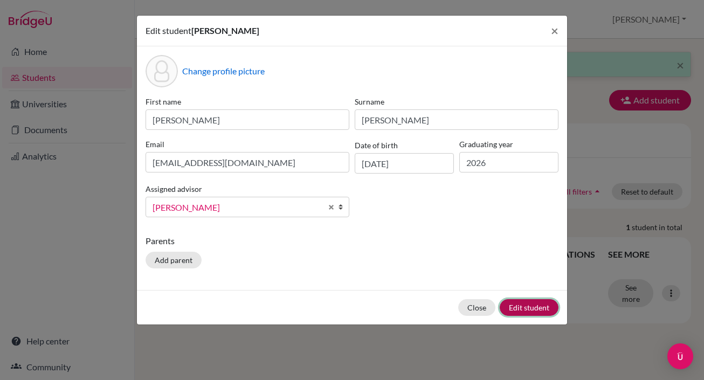
click at [525, 308] on button "Edit student" at bounding box center [529, 307] width 59 height 17
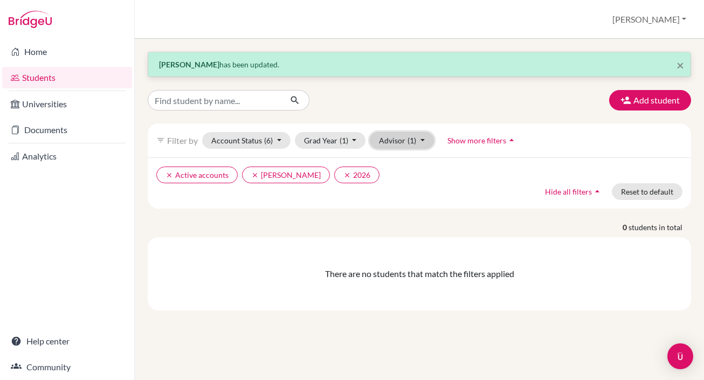
click at [389, 143] on button "Advisor (1)" at bounding box center [402, 140] width 64 height 17
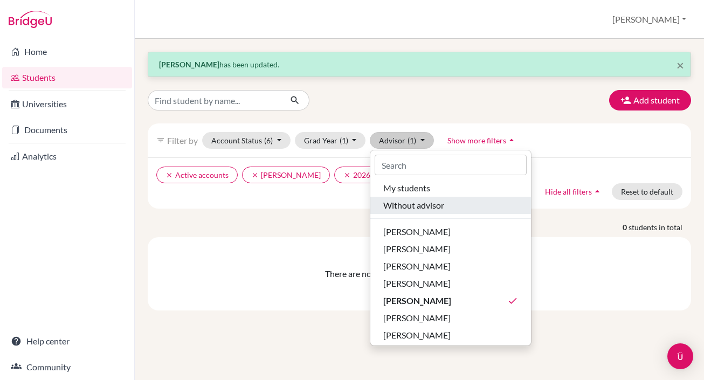
click at [437, 209] on span "Without advisor" at bounding box center [413, 205] width 61 height 13
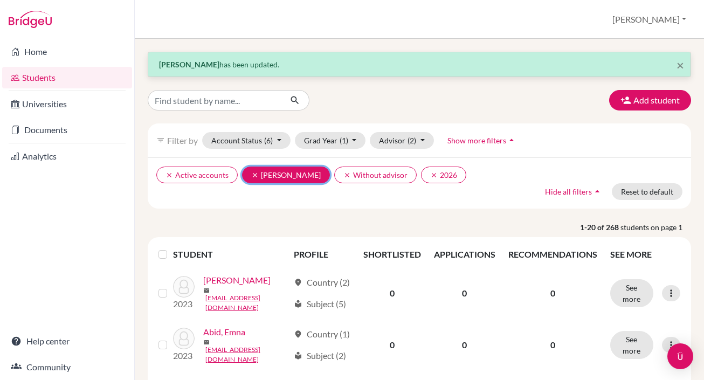
click at [259, 174] on button "clear [PERSON_NAME]" at bounding box center [286, 175] width 88 height 17
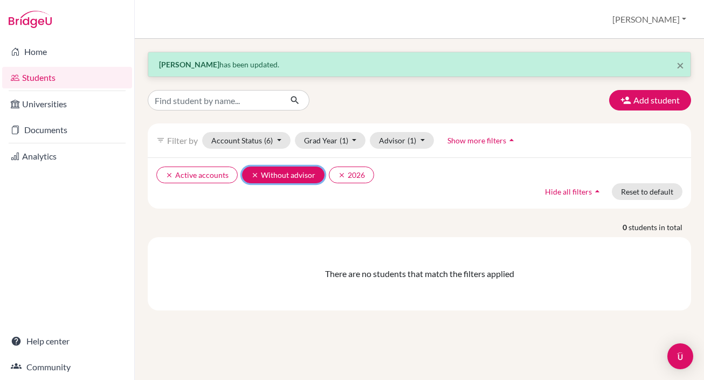
click at [253, 177] on icon "clear" at bounding box center [255, 175] width 8 height 8
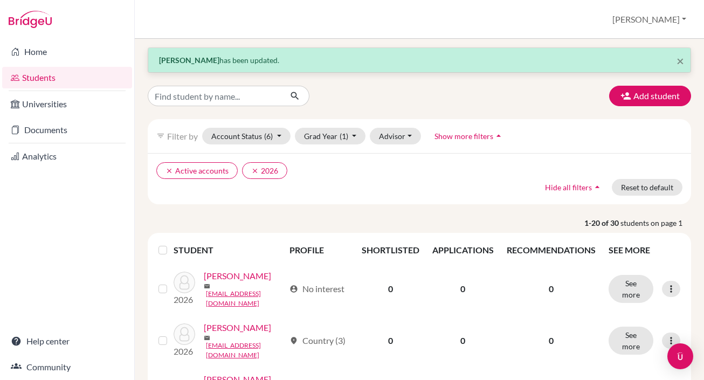
scroll to position [8, 0]
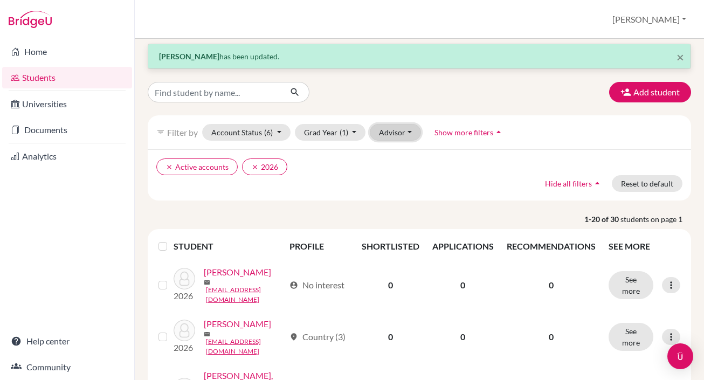
click at [405, 135] on button "Advisor" at bounding box center [395, 132] width 51 height 17
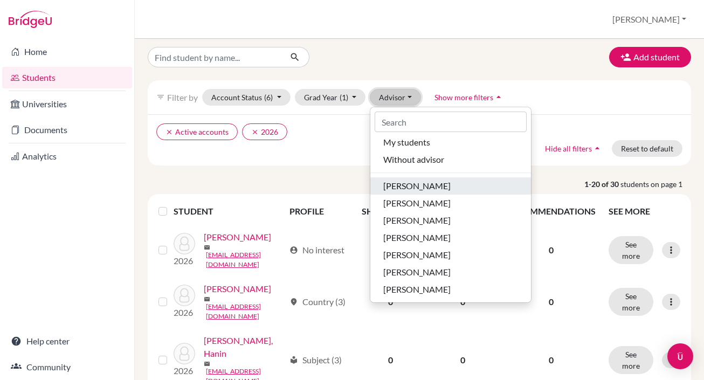
scroll to position [46, 0]
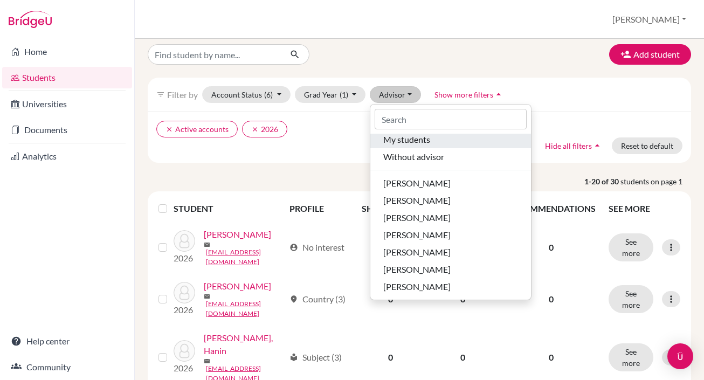
click at [414, 140] on span "My students" at bounding box center [406, 139] width 47 height 13
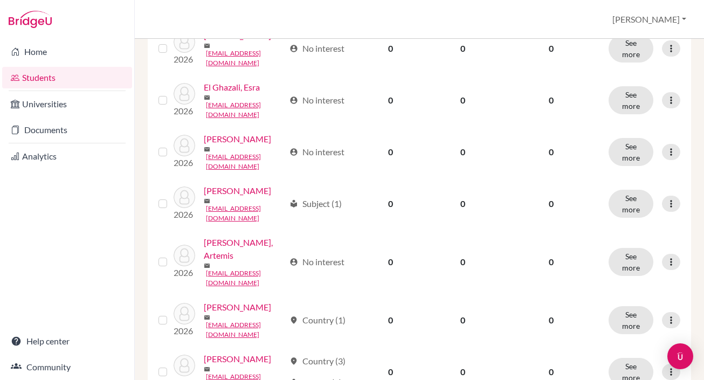
scroll to position [910, 0]
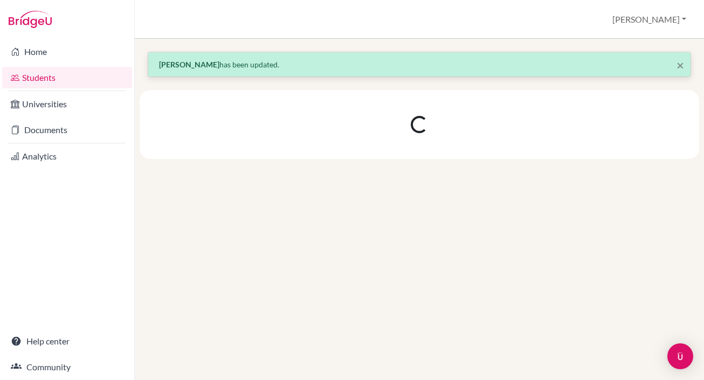
scroll to position [0, 0]
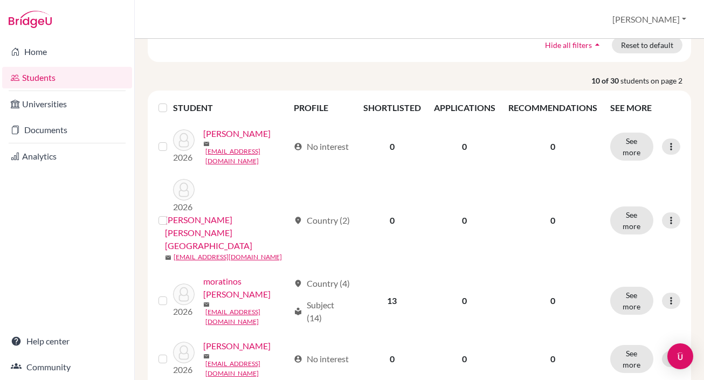
scroll to position [158, 0]
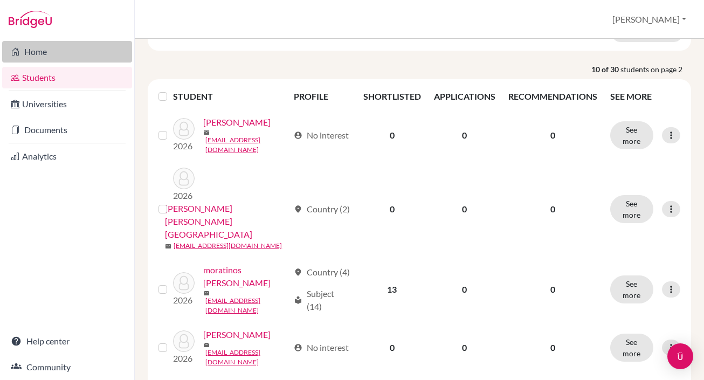
click at [39, 52] on link "Home" at bounding box center [67, 52] width 130 height 22
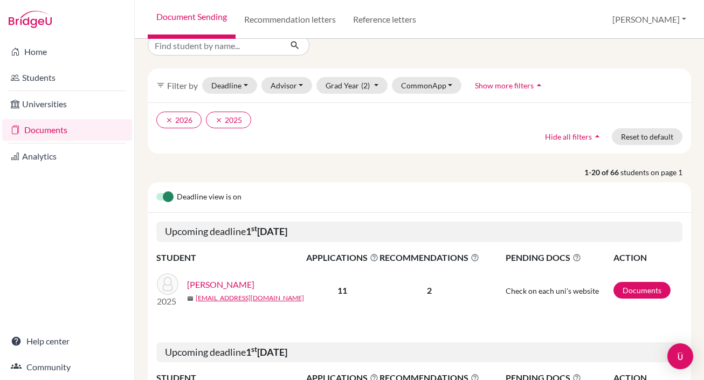
scroll to position [16, 0]
click at [221, 122] on icon "clear" at bounding box center [219, 121] width 8 height 8
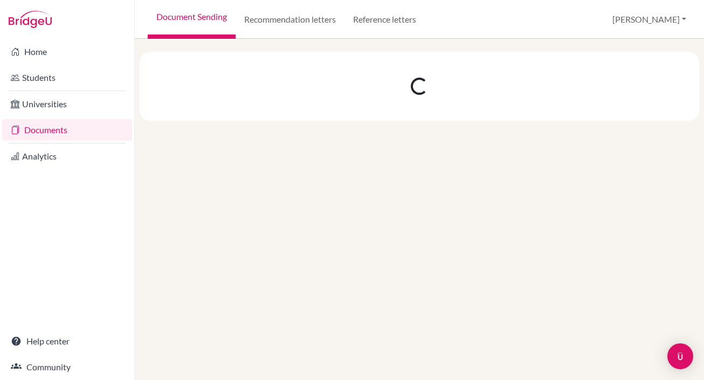
scroll to position [0, 0]
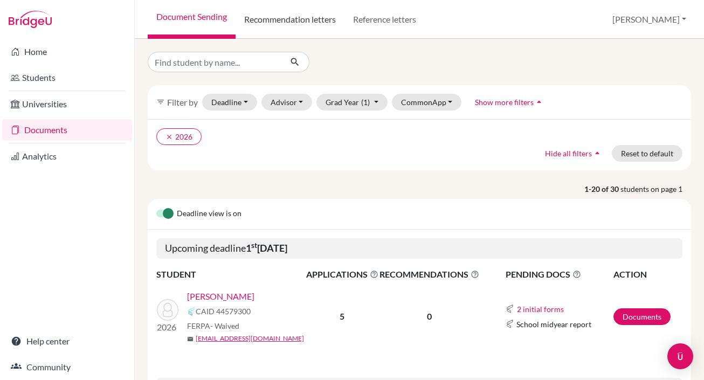
click at [285, 21] on link "Recommendation letters" at bounding box center [290, 19] width 109 height 39
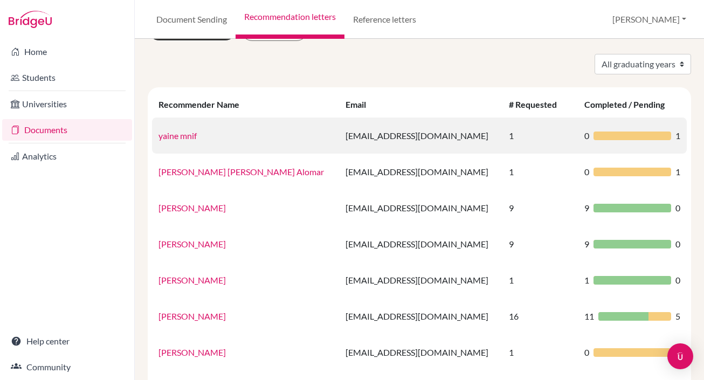
scroll to position [5, 0]
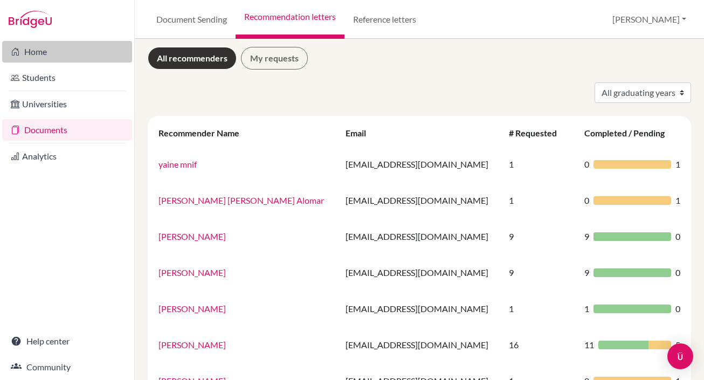
click at [37, 56] on link "Home" at bounding box center [67, 52] width 130 height 22
